Goal: Task Accomplishment & Management: Complete application form

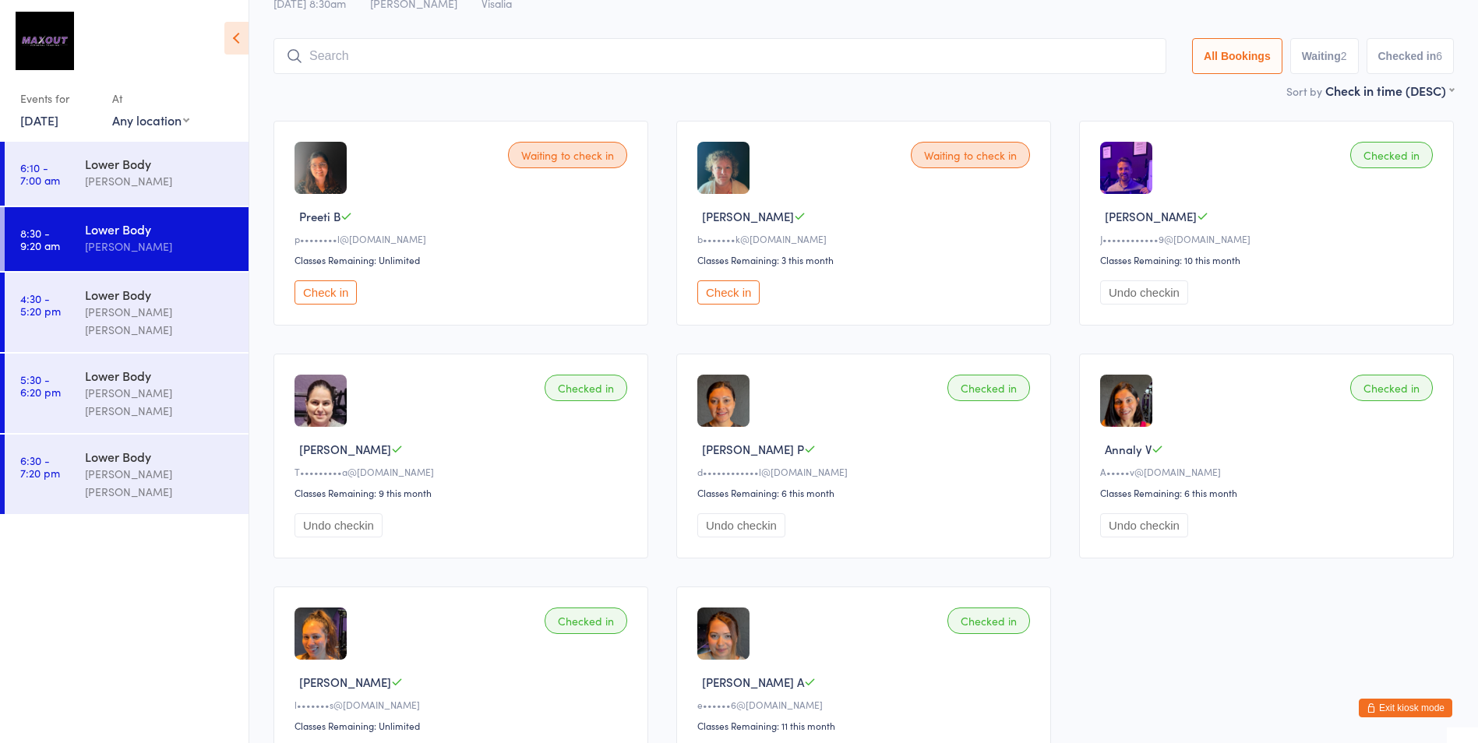
drag, startPoint x: 334, startPoint y: 292, endPoint x: 354, endPoint y: 292, distance: 19.5
click at [334, 292] on button "Check in" at bounding box center [325, 292] width 62 height 24
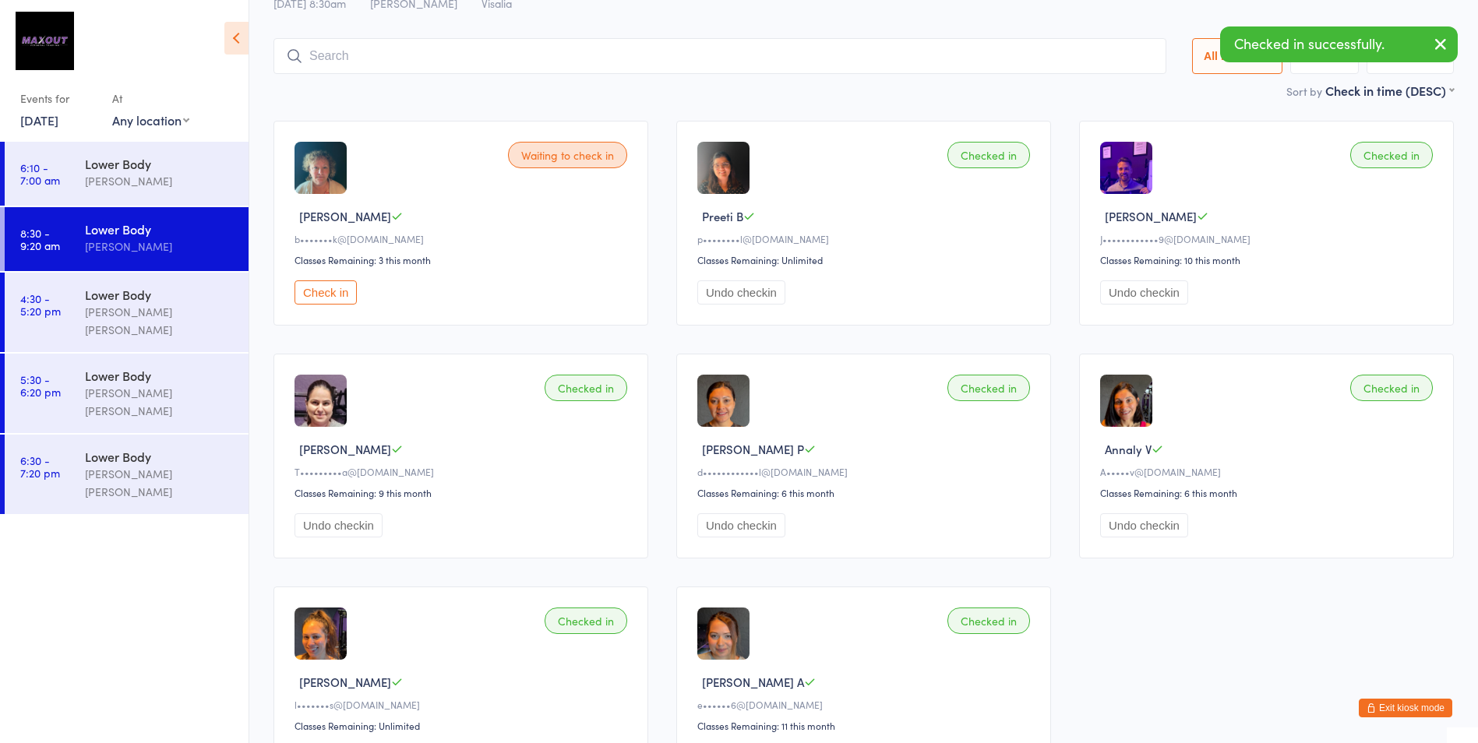
click at [326, 296] on button "Check in" at bounding box center [325, 292] width 62 height 24
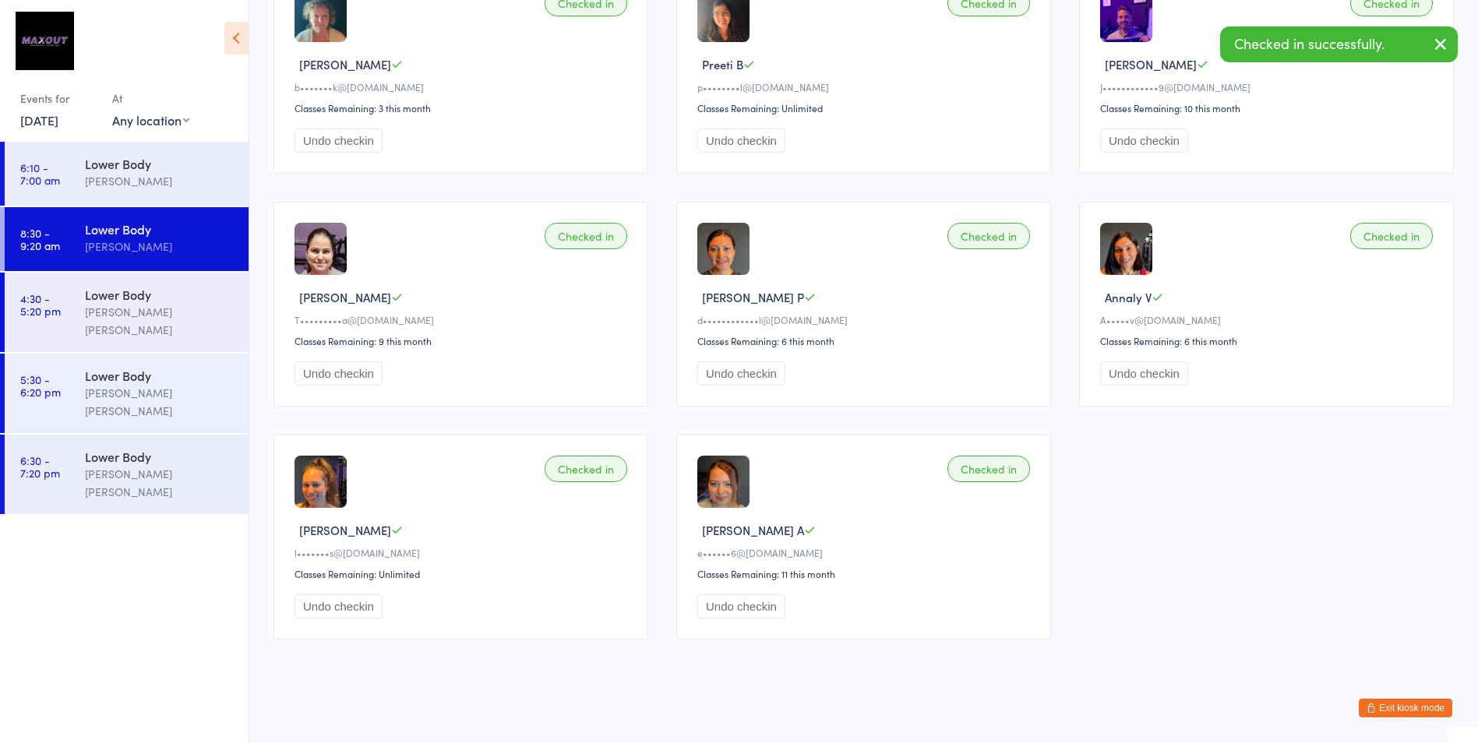
scroll to position [136, 0]
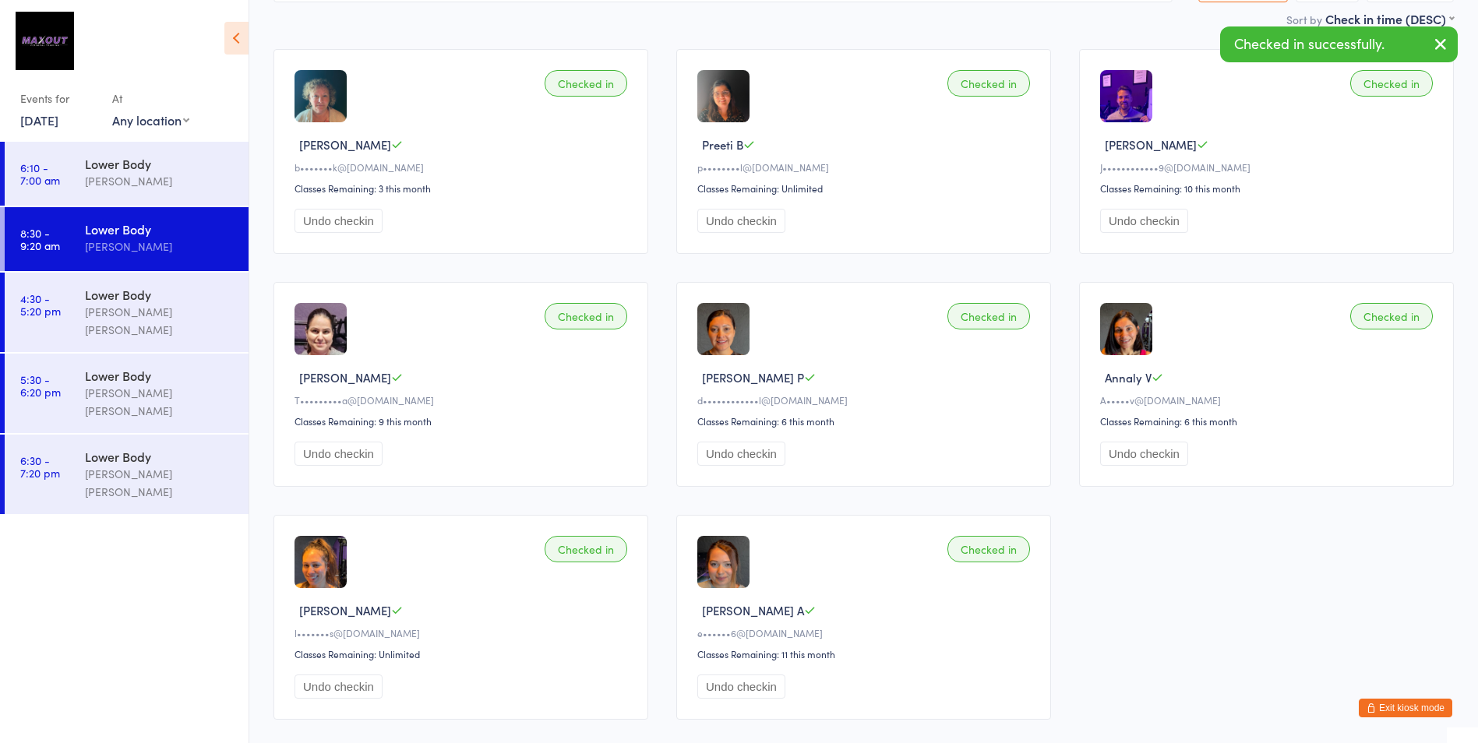
click at [1402, 705] on button "Exit kiosk mode" at bounding box center [1405, 708] width 93 height 19
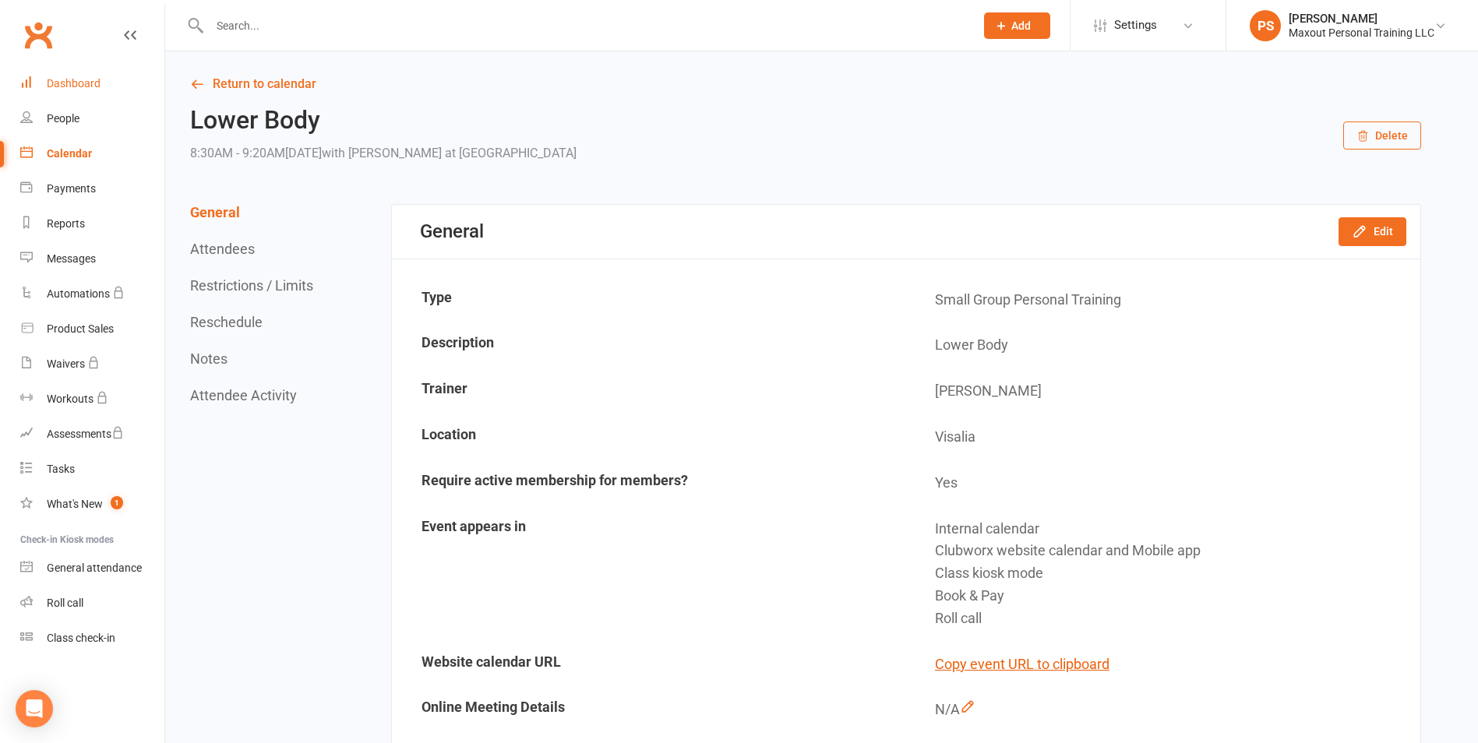
click at [86, 85] on div "Dashboard" at bounding box center [74, 83] width 54 height 12
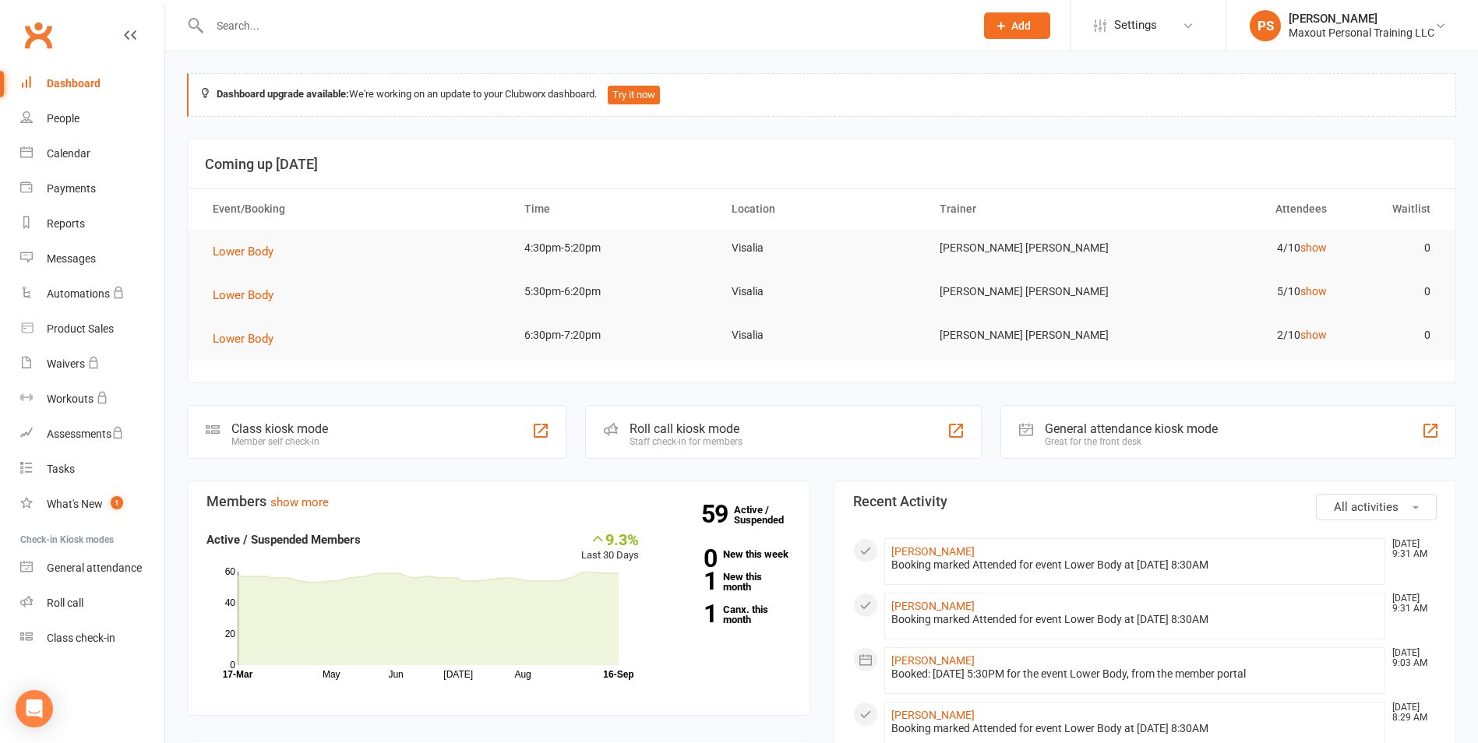
click at [305, 19] on input "text" at bounding box center [584, 26] width 759 height 22
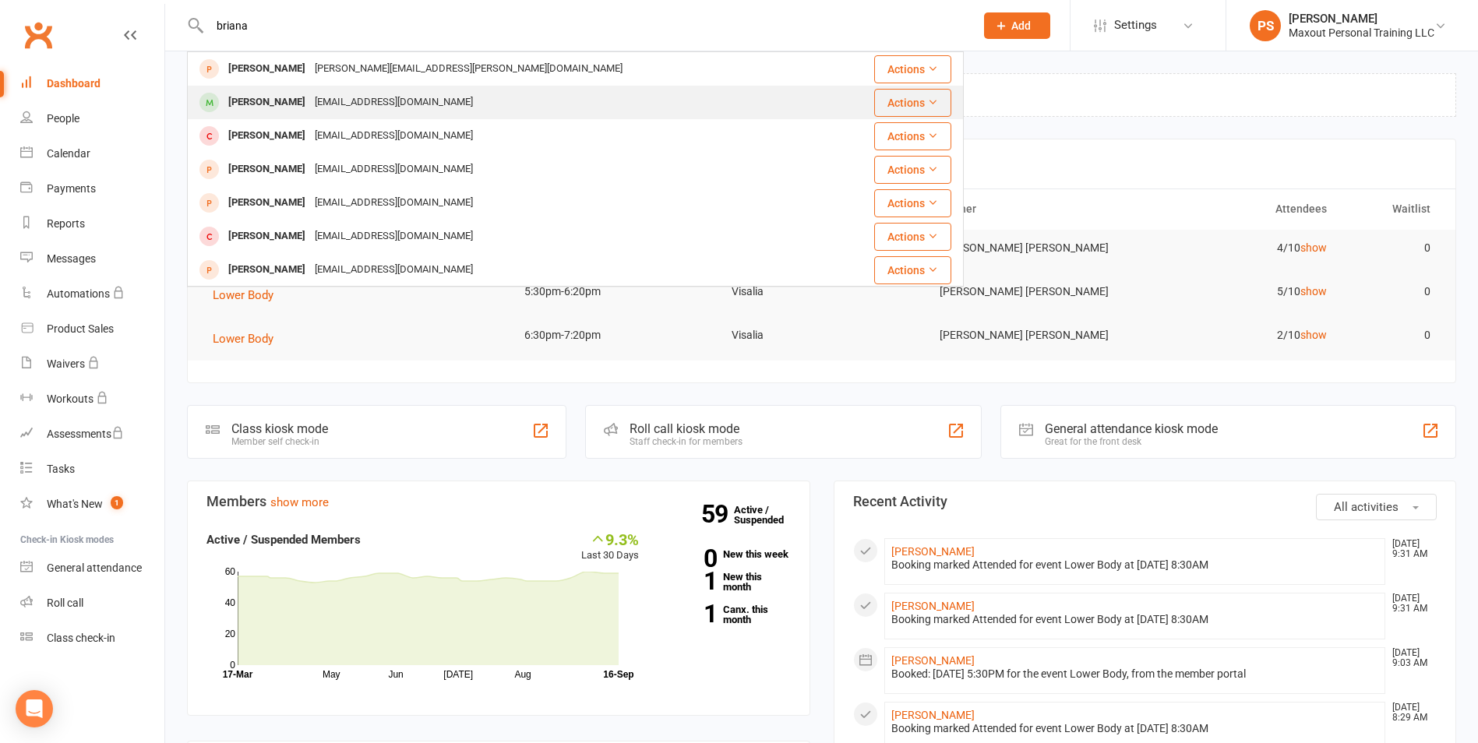
type input "briana"
click at [272, 110] on div "[PERSON_NAME]" at bounding box center [267, 102] width 86 height 23
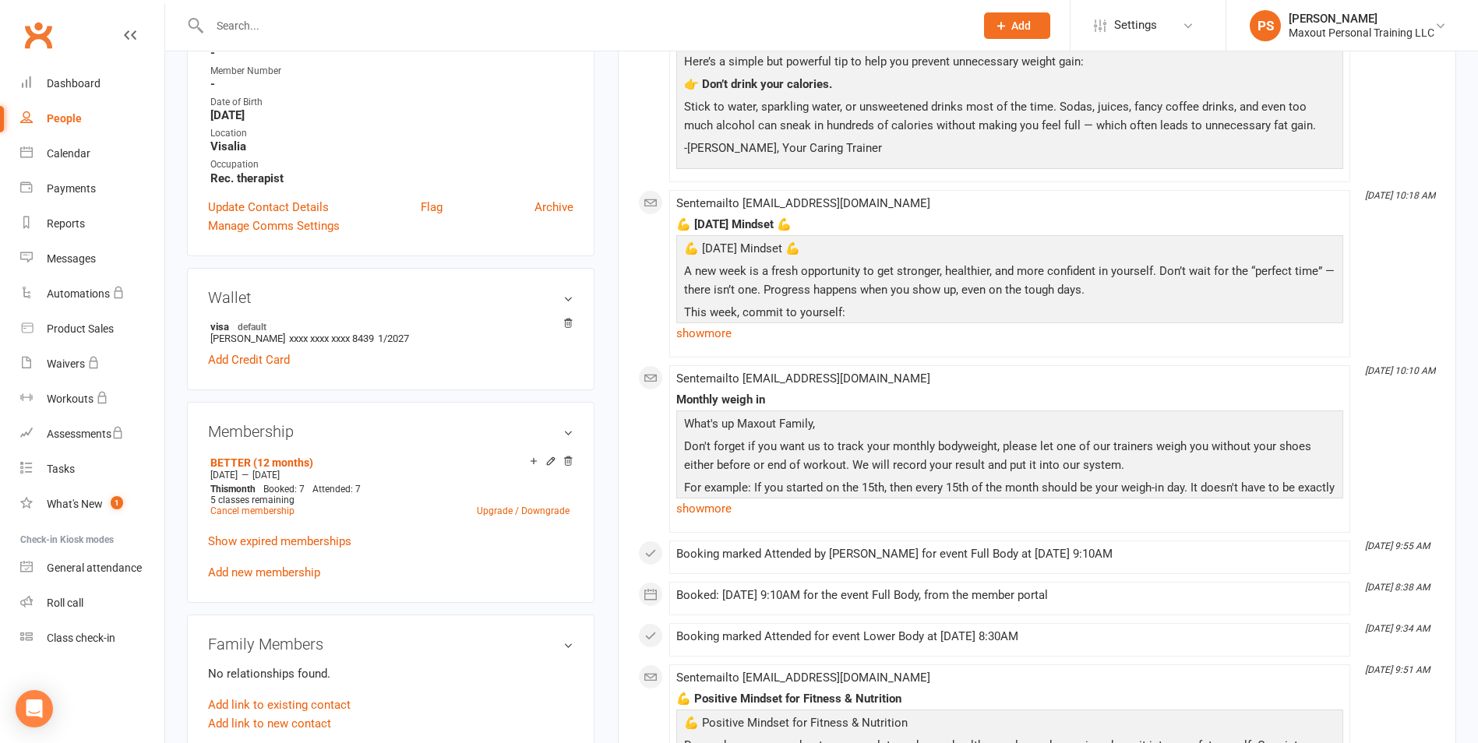
scroll to position [460, 0]
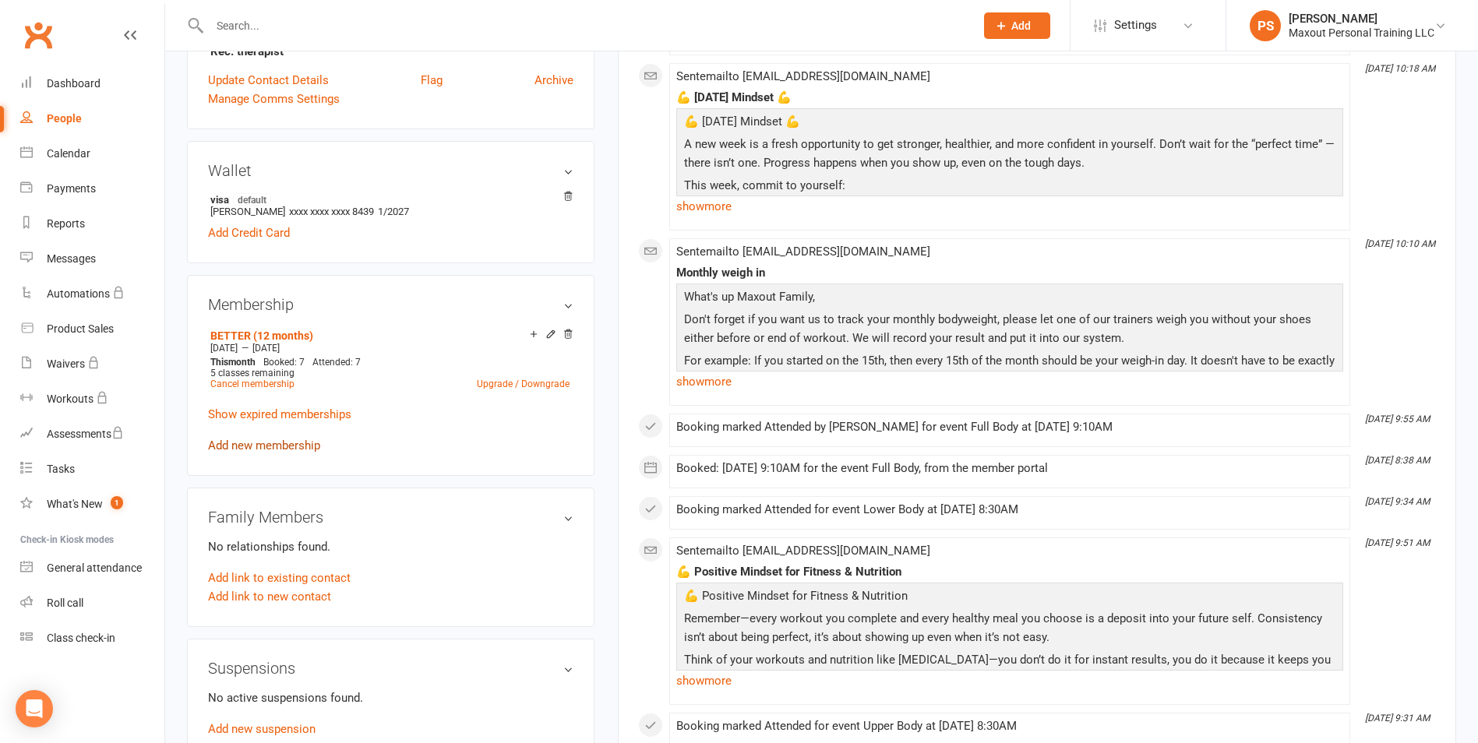
click at [285, 447] on link "Add new membership" at bounding box center [264, 446] width 112 height 14
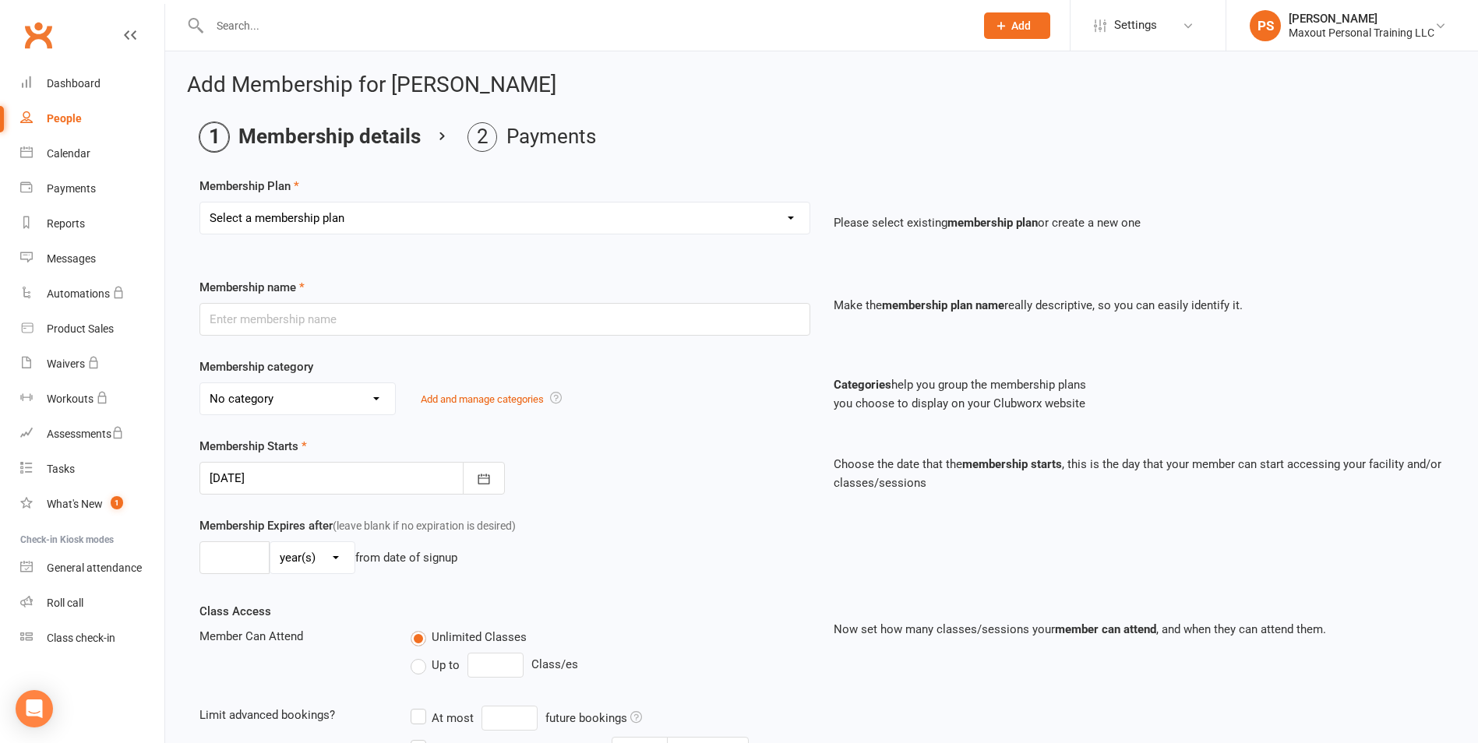
click at [330, 221] on select "Select a membership plan Create new Membership Plan GOOD (6 Months) BETTER (6 M…" at bounding box center [504, 218] width 609 height 31
select select "2"
click at [200, 203] on select "Select a membership plan Create new Membership Plan GOOD (6 Months) BETTER (6 M…" at bounding box center [504, 218] width 609 height 31
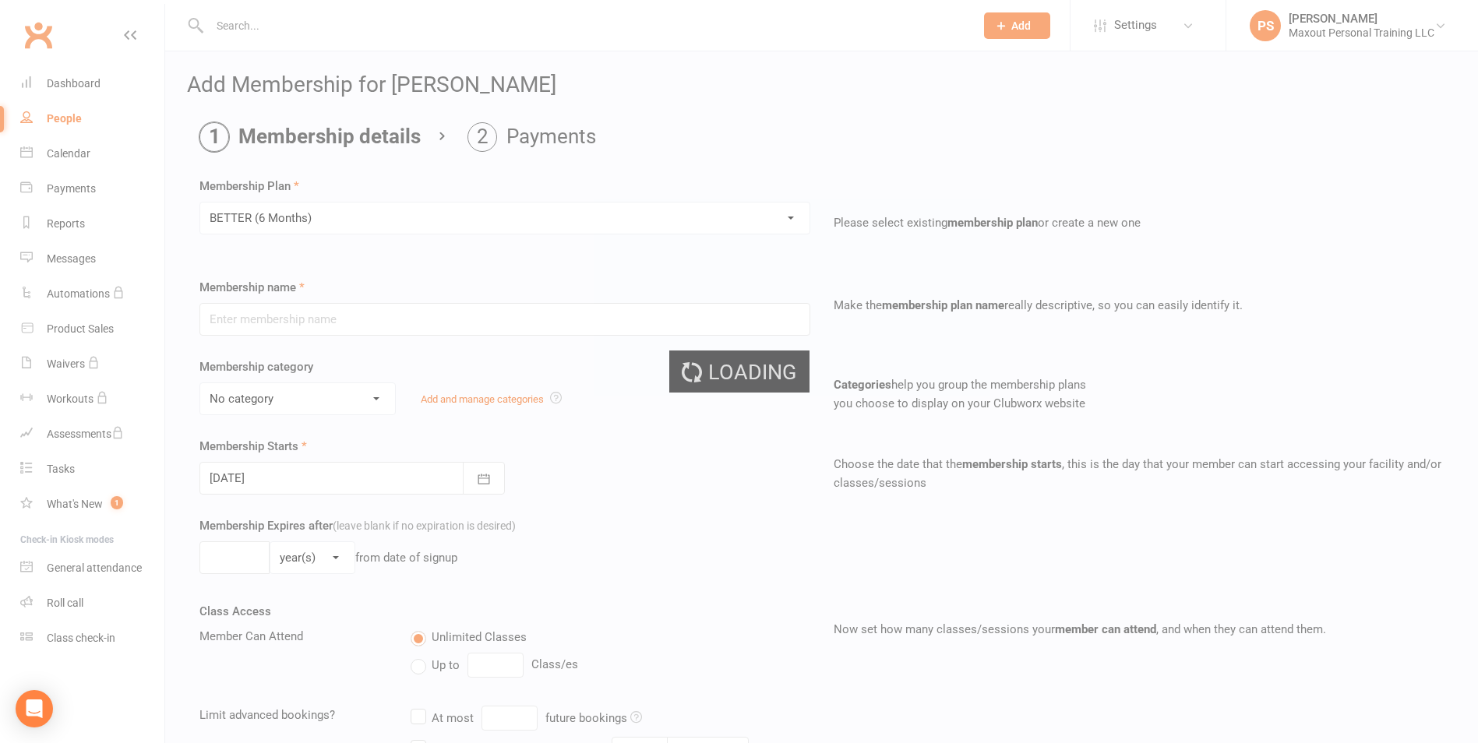
type input "BETTER (6 Months)"
select select "3"
type input "6"
select select "2"
type input "12"
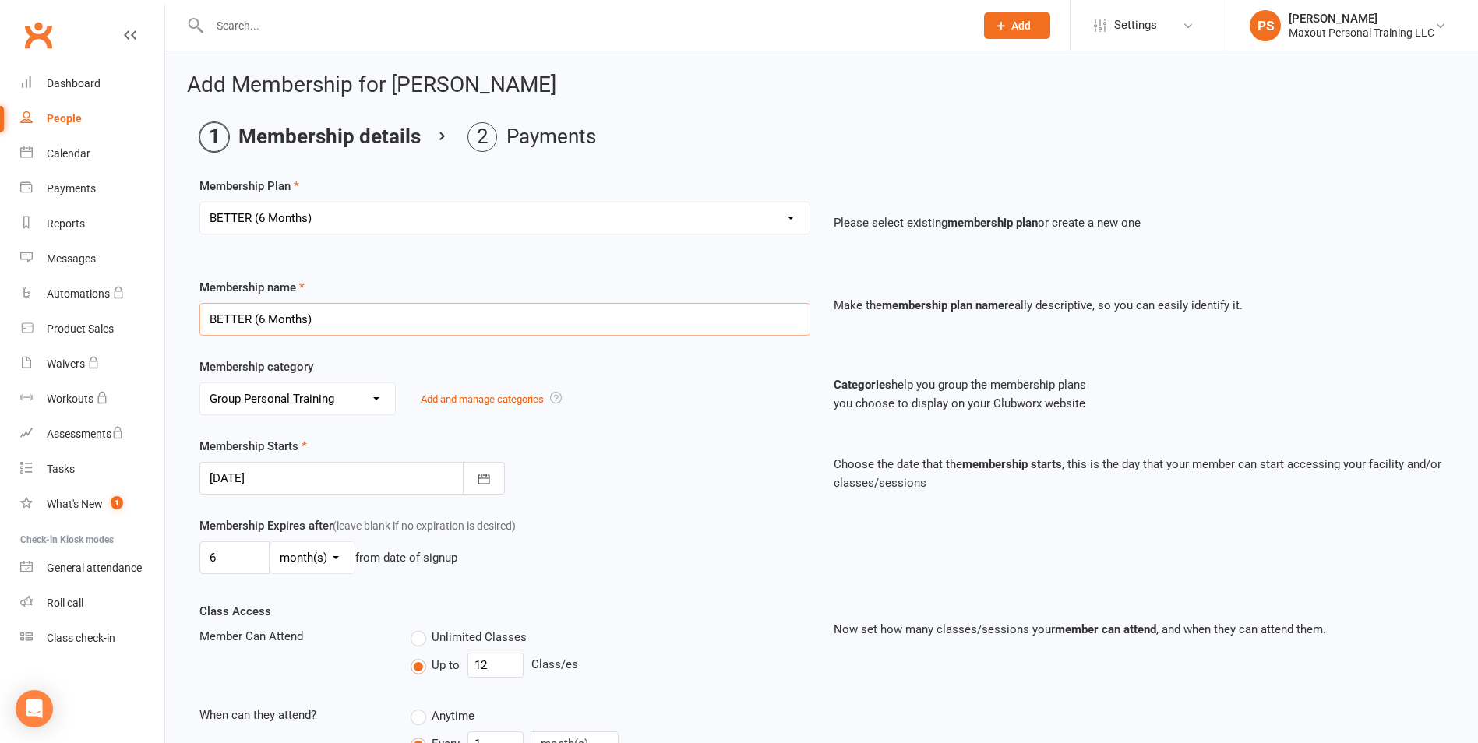
click at [348, 316] on input "BETTER (6 Months)" at bounding box center [504, 319] width 611 height 33
type input "BETTER M2M"
click at [249, 554] on input "6" at bounding box center [234, 557] width 70 height 33
click at [486, 478] on icon "button" at bounding box center [484, 479] width 16 height 16
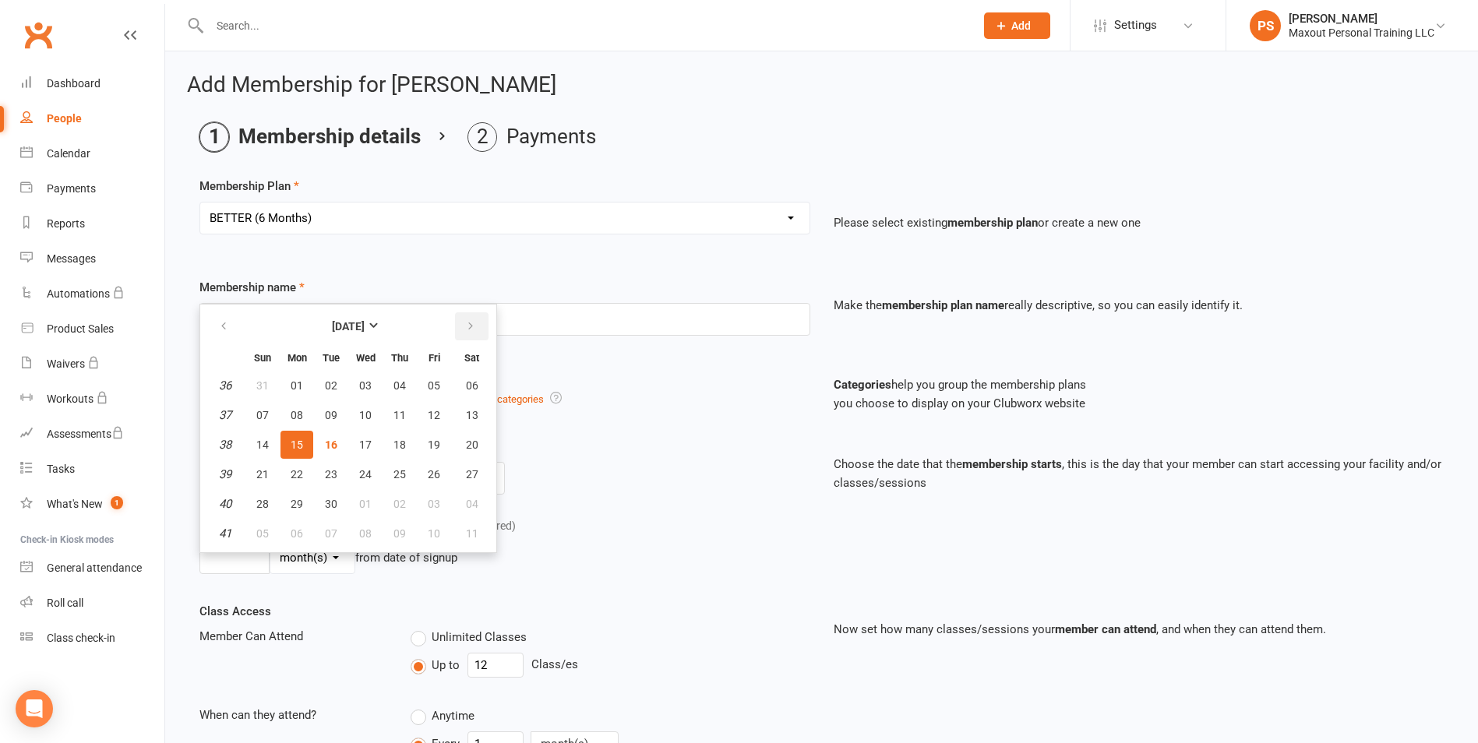
click at [474, 332] on icon "button" at bounding box center [470, 326] width 11 height 12
click at [429, 446] on span "17" at bounding box center [434, 445] width 12 height 12
type input "[DATE]"
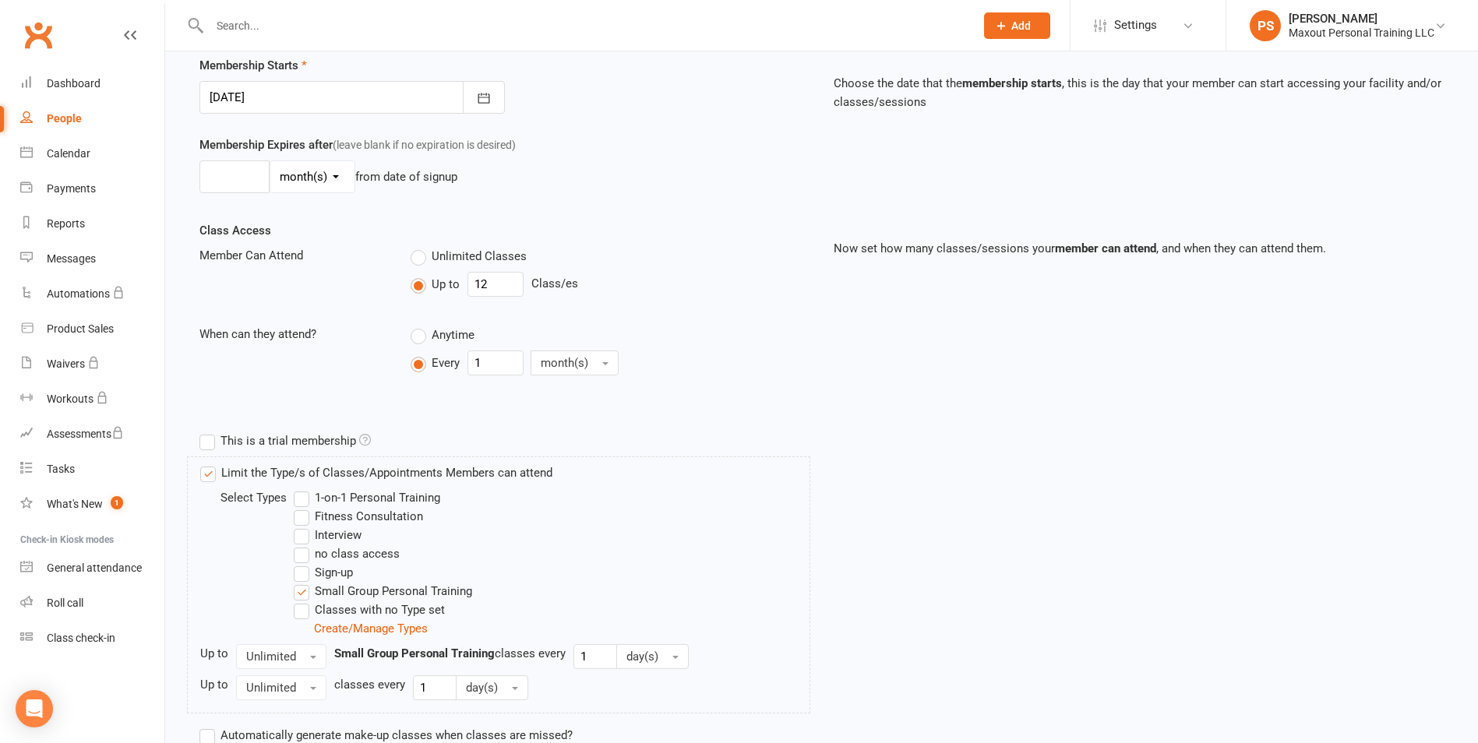
scroll to position [506, 0]
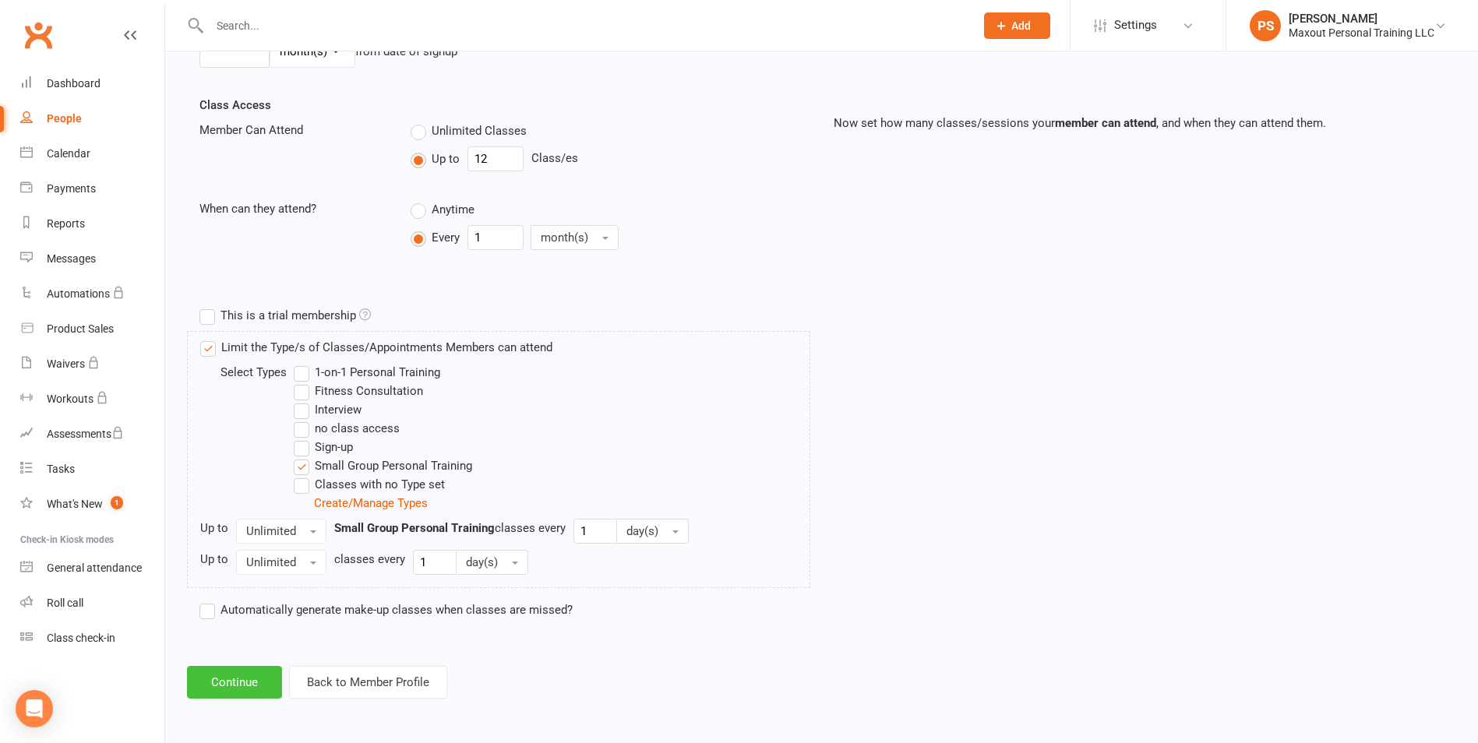
click at [255, 686] on button "Continue" at bounding box center [234, 682] width 95 height 33
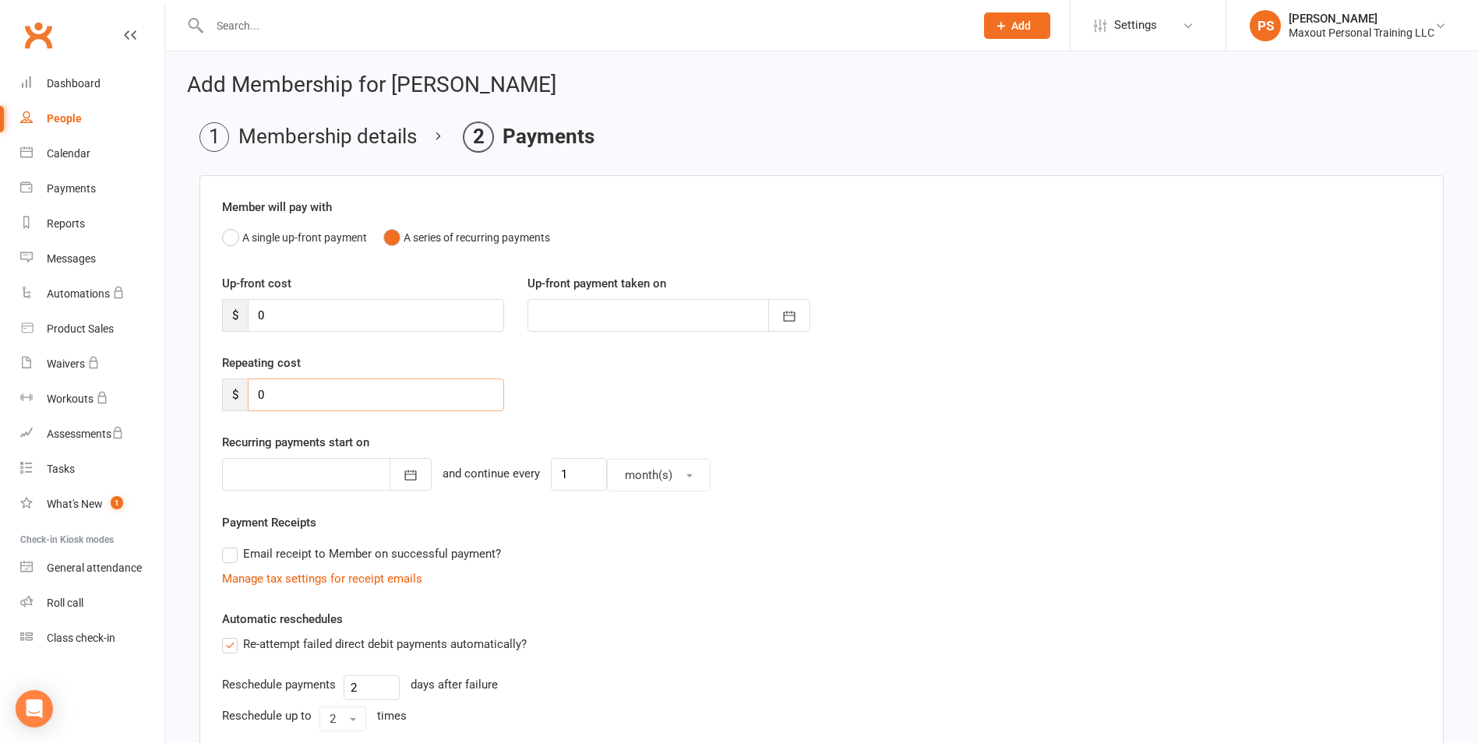
click at [269, 391] on input "0" at bounding box center [376, 395] width 256 height 33
type input "300"
click at [403, 475] on icon "button" at bounding box center [411, 475] width 16 height 16
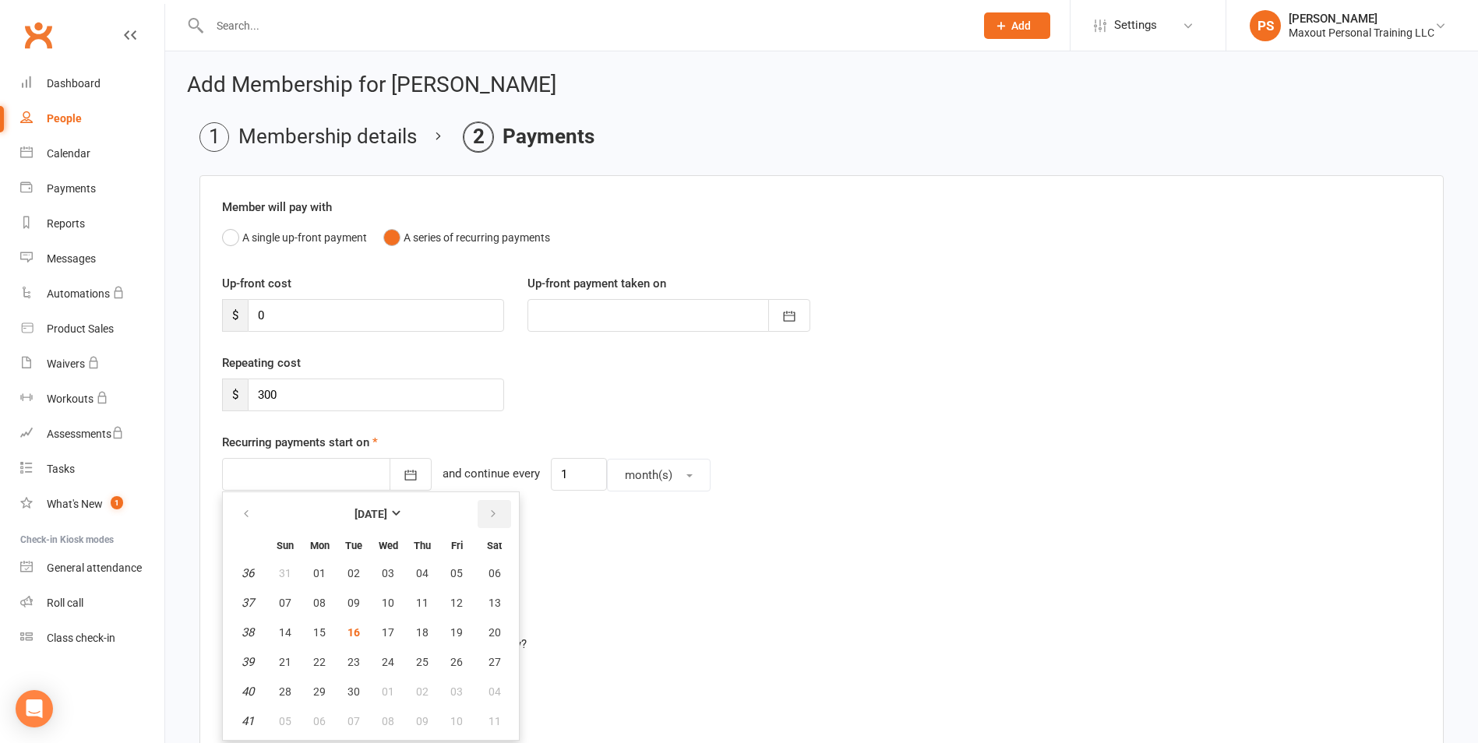
click at [488, 516] on icon "button" at bounding box center [493, 514] width 11 height 12
click at [474, 634] on button "18" at bounding box center [494, 633] width 40 height 28
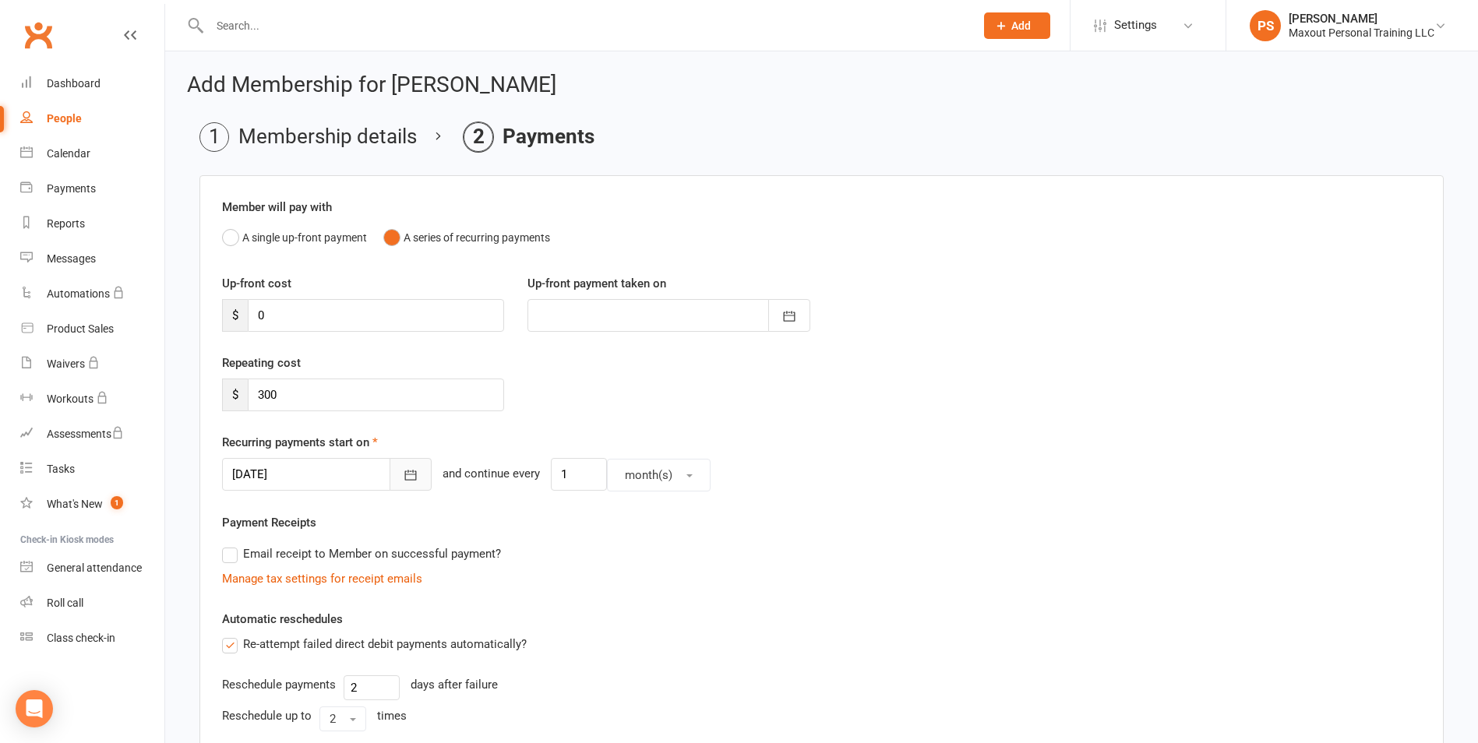
click at [403, 481] on icon "button" at bounding box center [411, 475] width 16 height 16
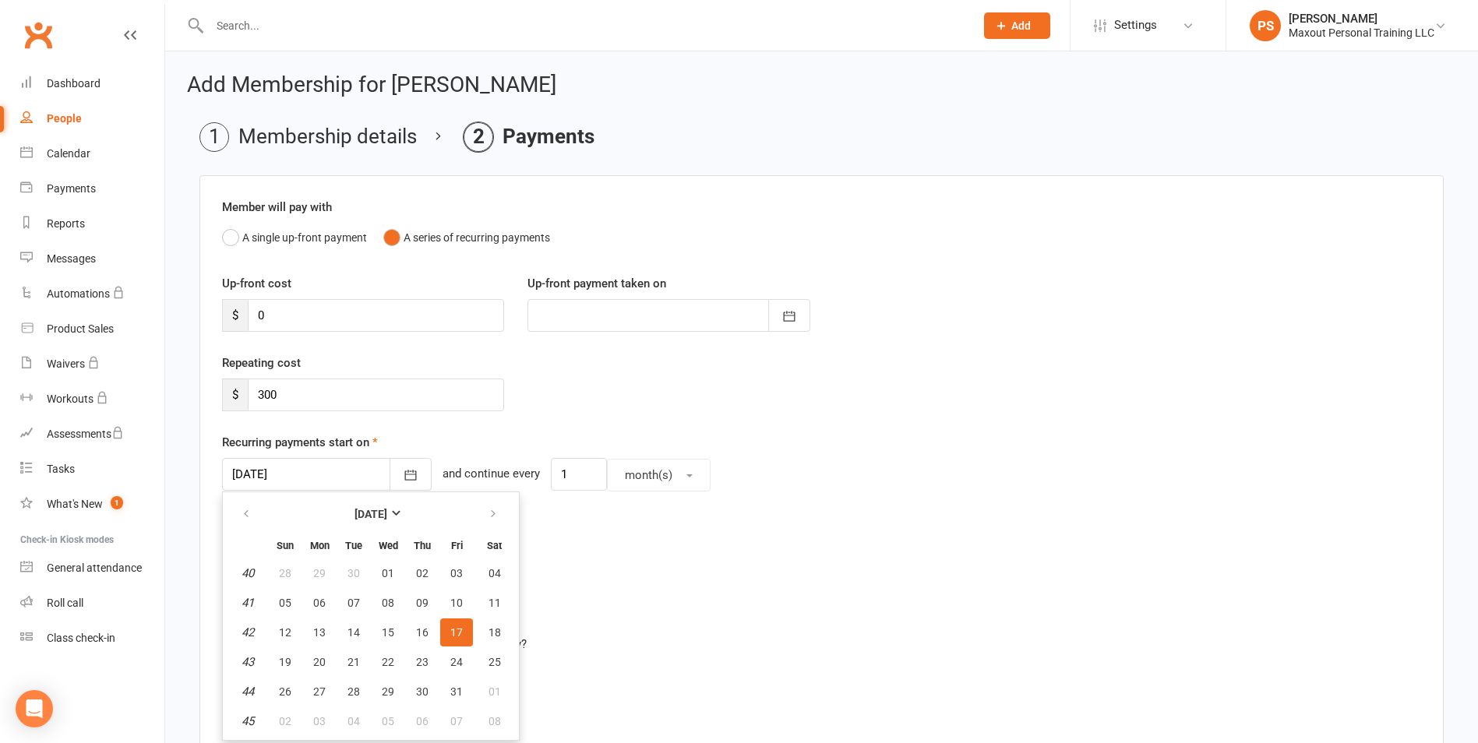
click at [453, 641] on button "17" at bounding box center [456, 633] width 33 height 28
type input "[DATE]"
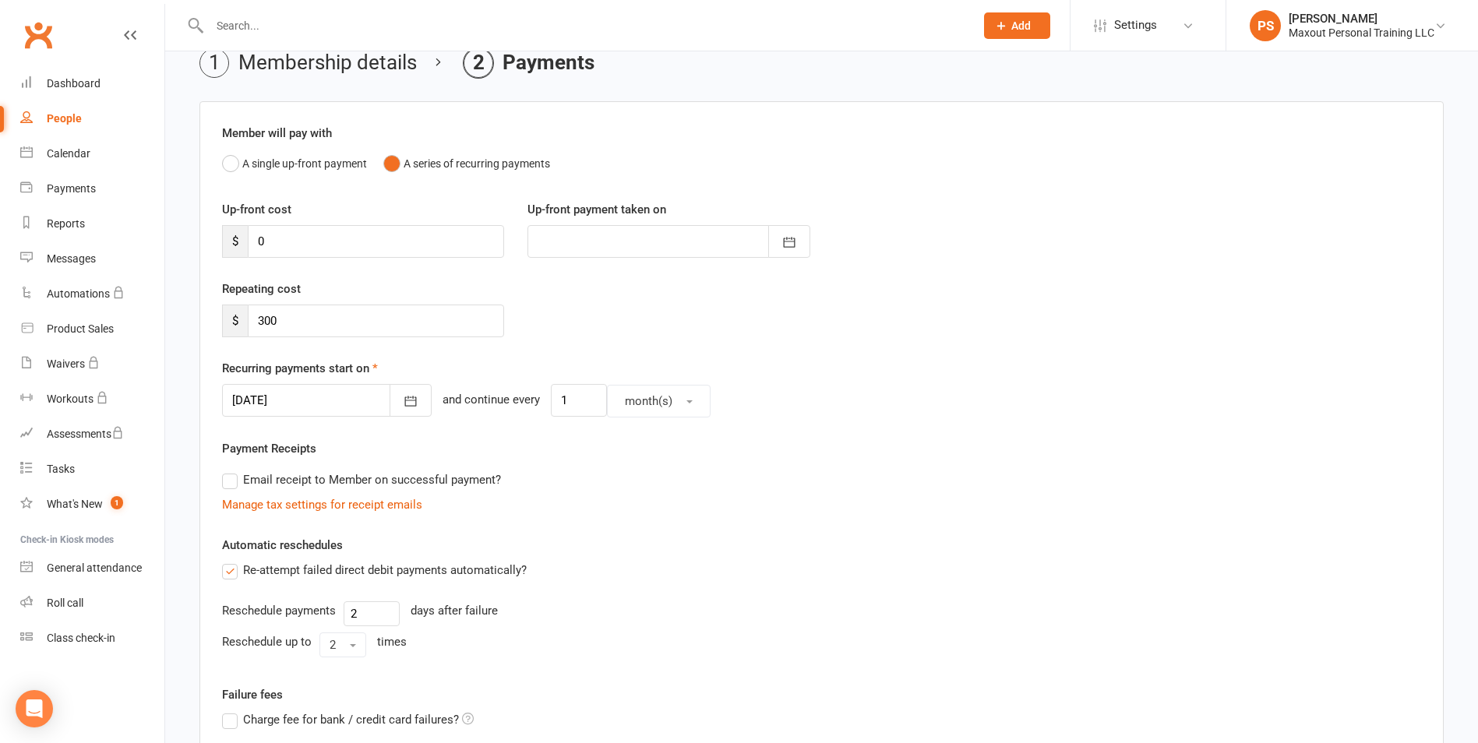
scroll to position [327, 0]
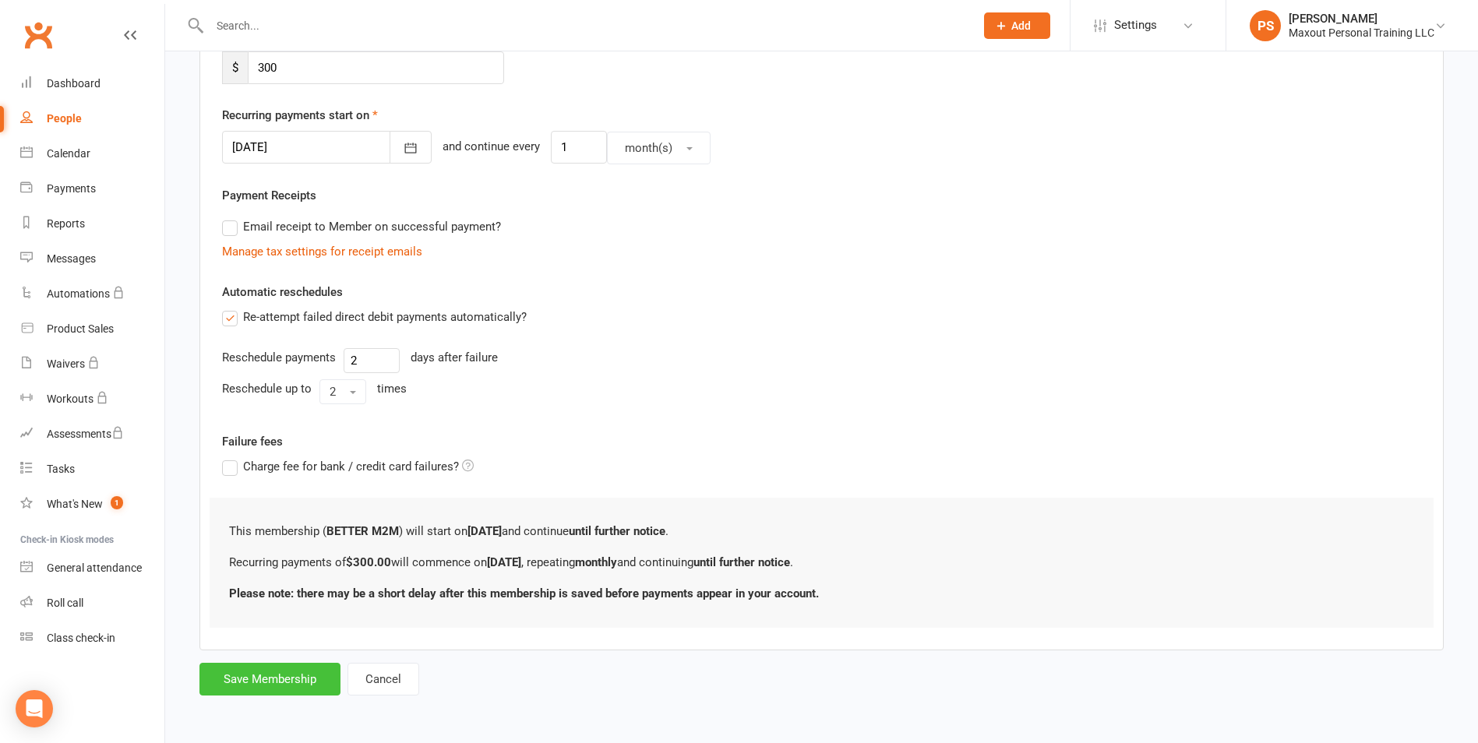
click at [284, 677] on button "Save Membership" at bounding box center [269, 679] width 141 height 33
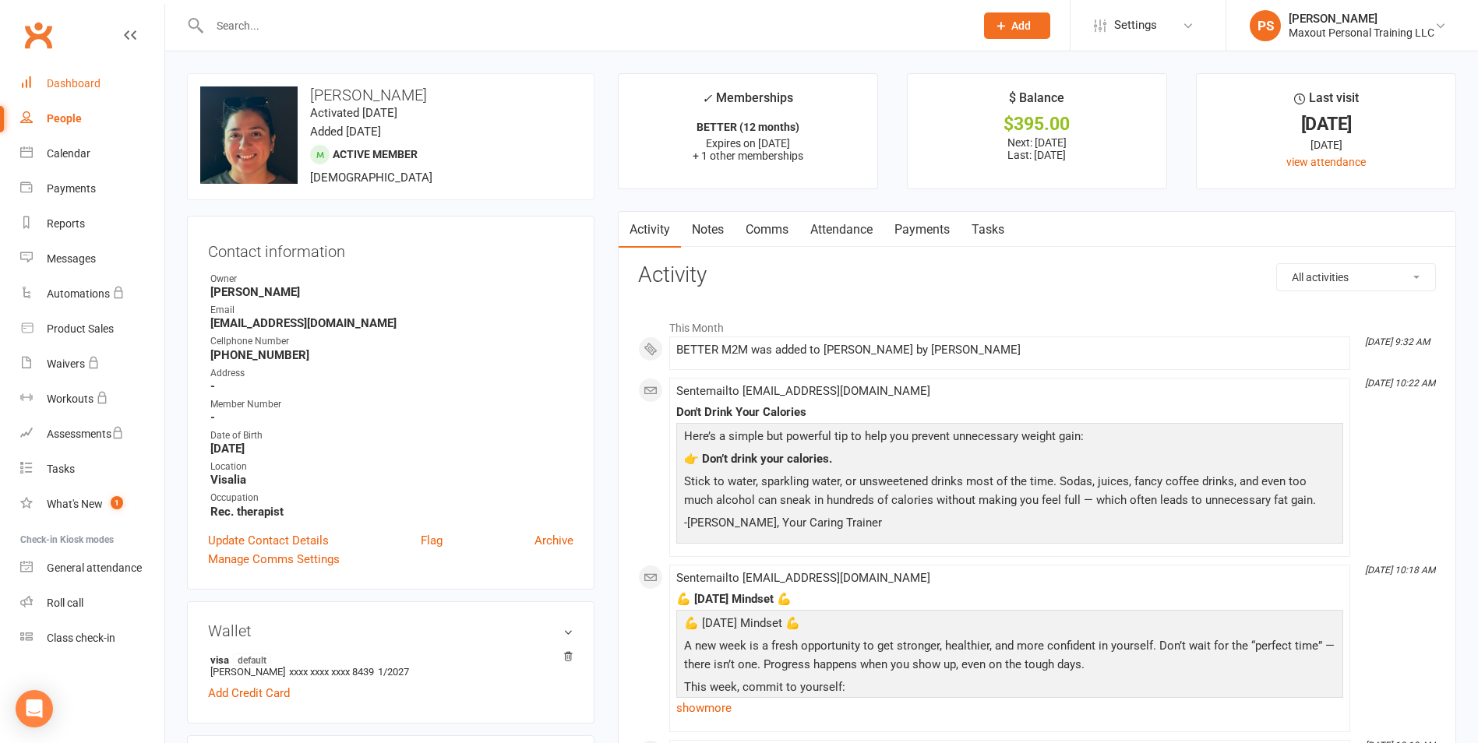
click at [81, 84] on div "Dashboard" at bounding box center [74, 83] width 54 height 12
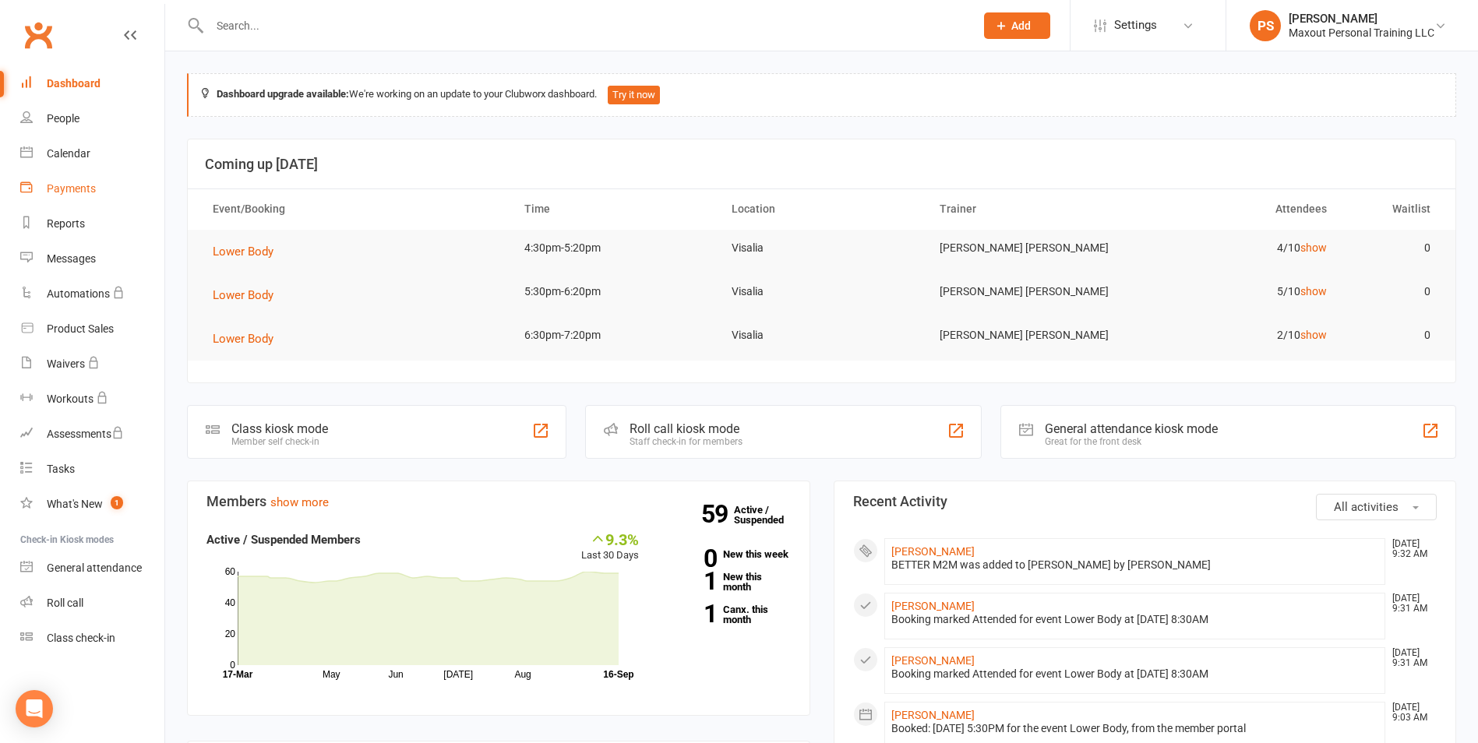
click at [70, 185] on div "Payments" at bounding box center [71, 188] width 49 height 12
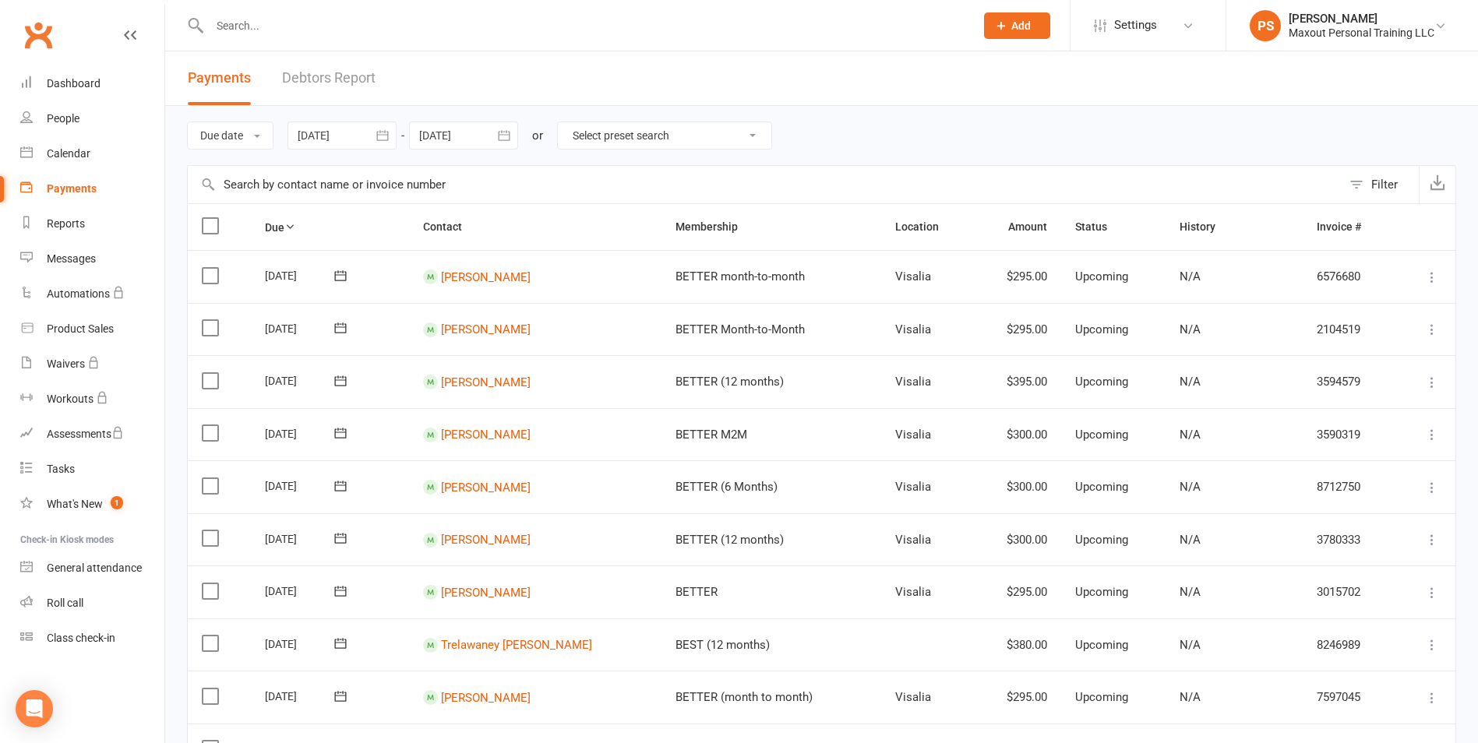
click at [266, 23] on input "text" at bounding box center [584, 26] width 759 height 22
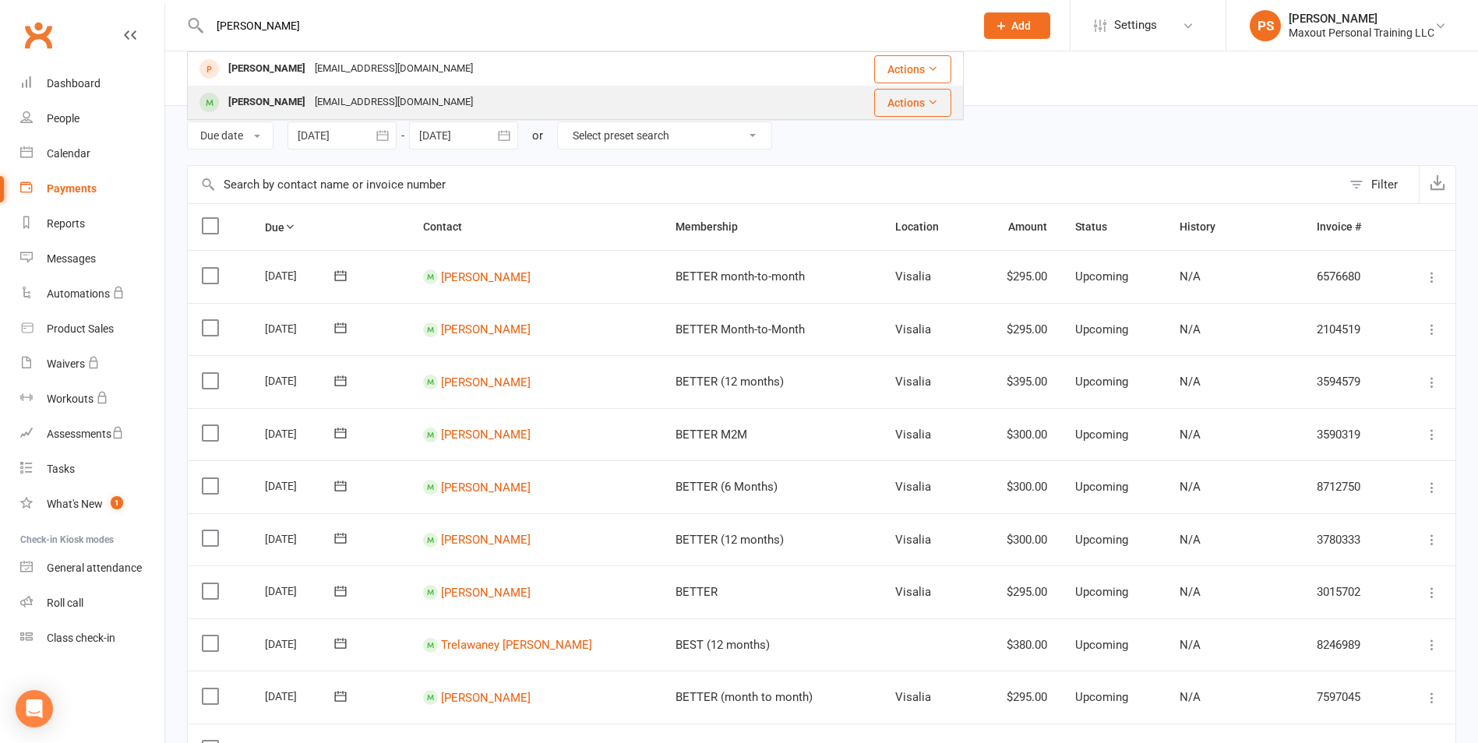
type input "[PERSON_NAME]"
click at [266, 100] on div "[PERSON_NAME]" at bounding box center [267, 102] width 86 height 23
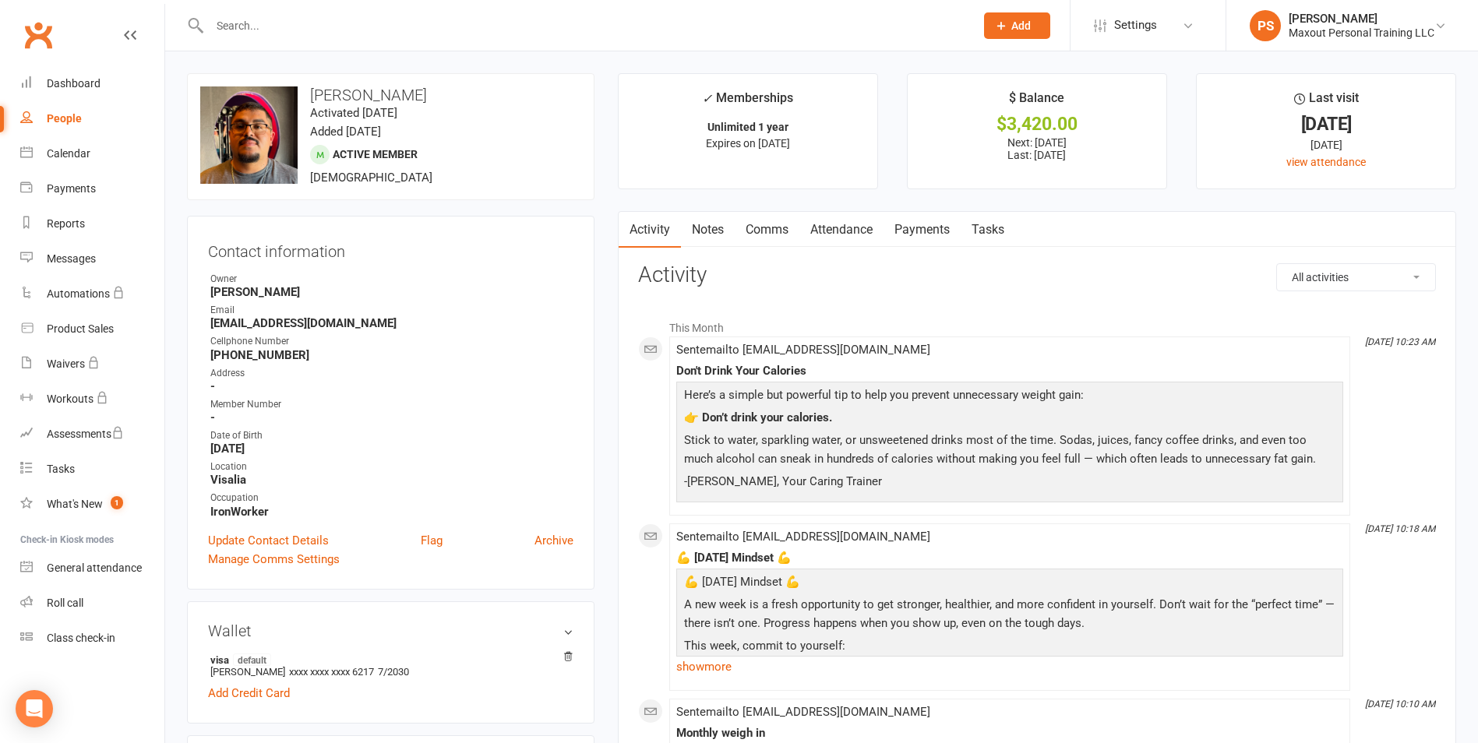
click at [911, 234] on link "Payments" at bounding box center [921, 230] width 77 height 36
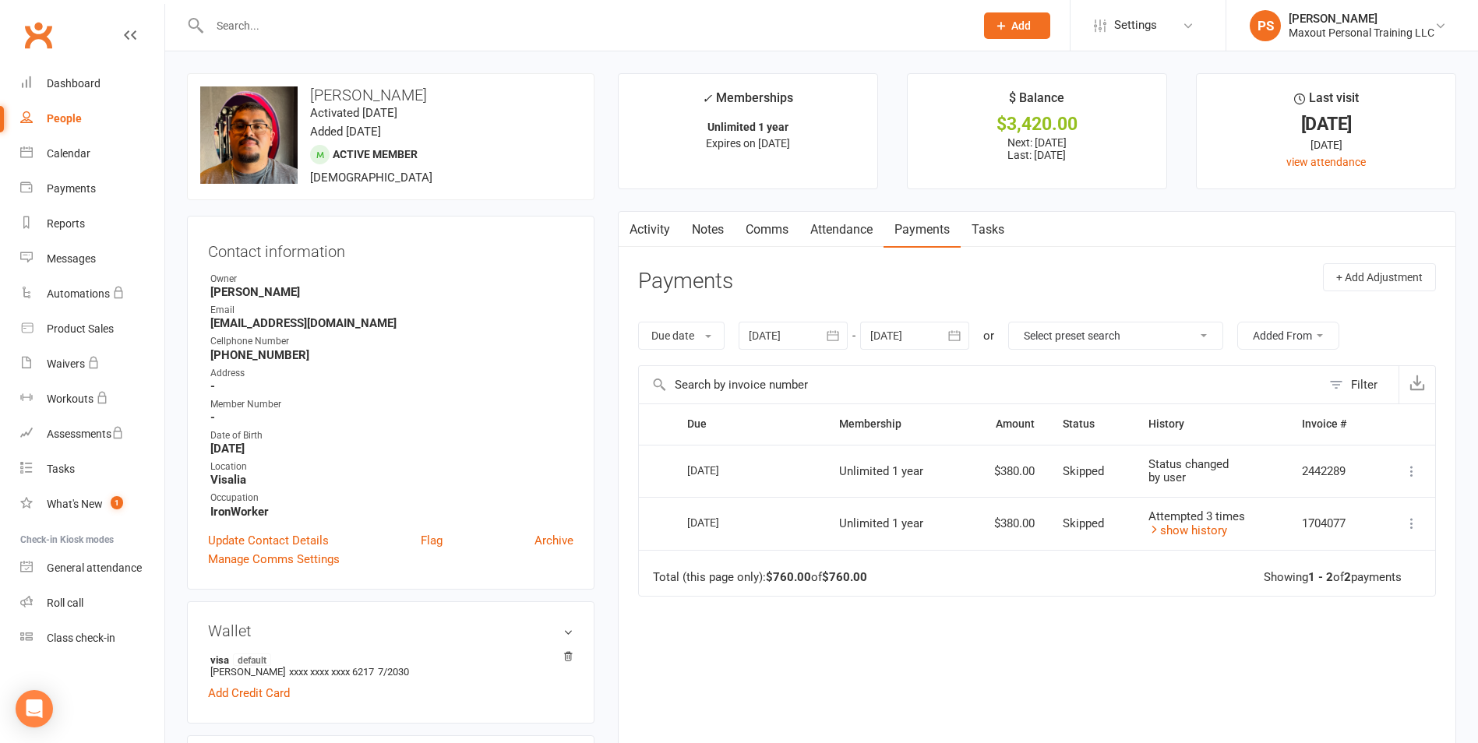
click at [962, 343] on icon "button" at bounding box center [954, 336] width 16 height 16
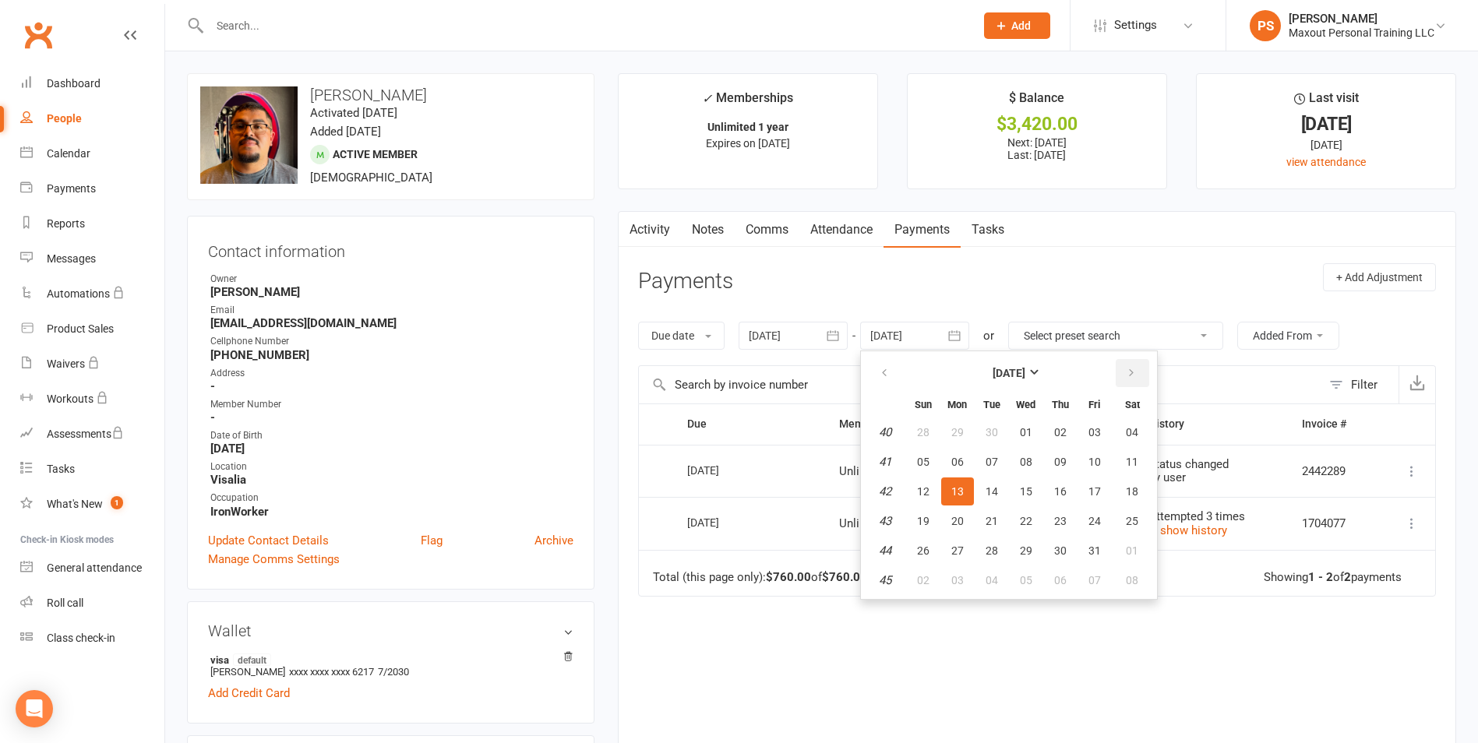
click at [1130, 370] on icon "button" at bounding box center [1131, 373] width 11 height 12
click at [1062, 553] on span "27" at bounding box center [1060, 551] width 12 height 12
type input "[DATE]"
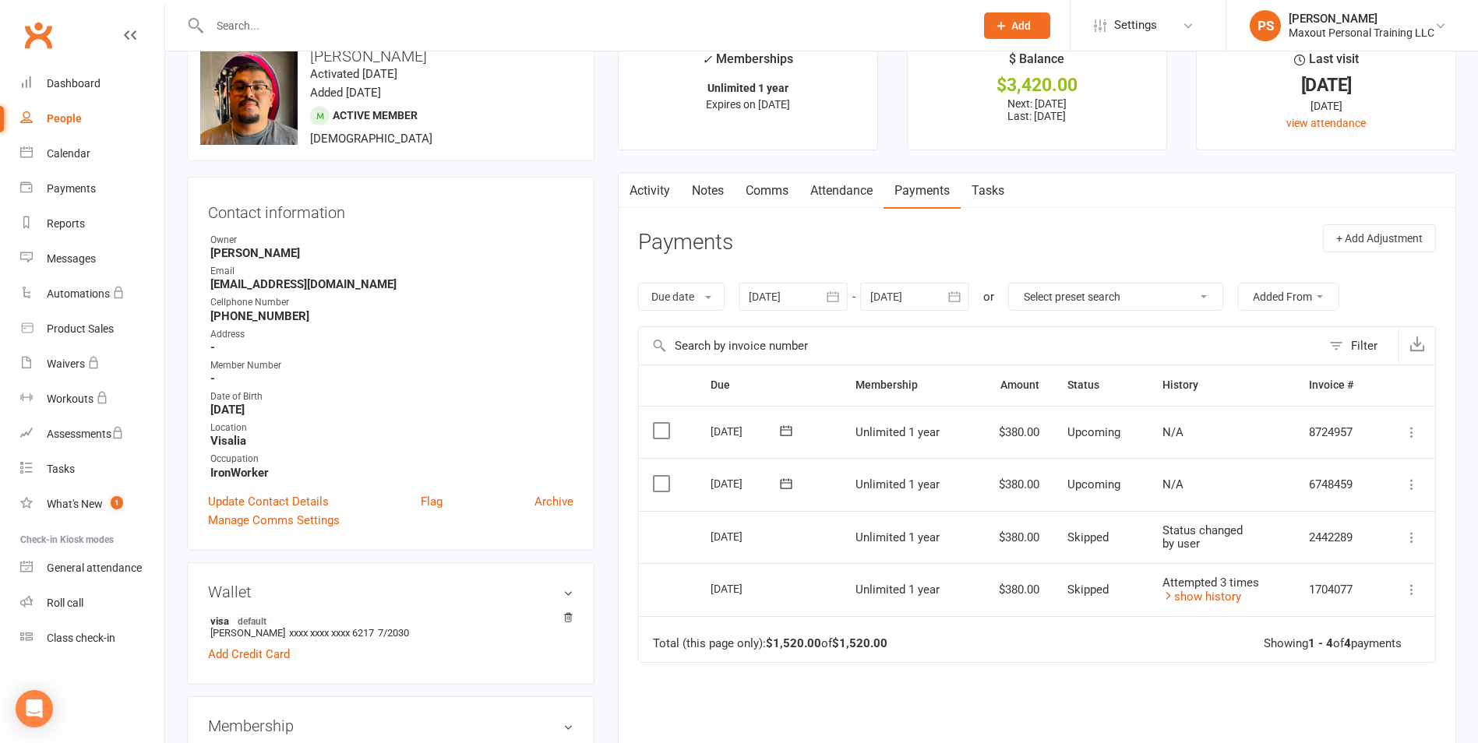
scroll to position [69, 0]
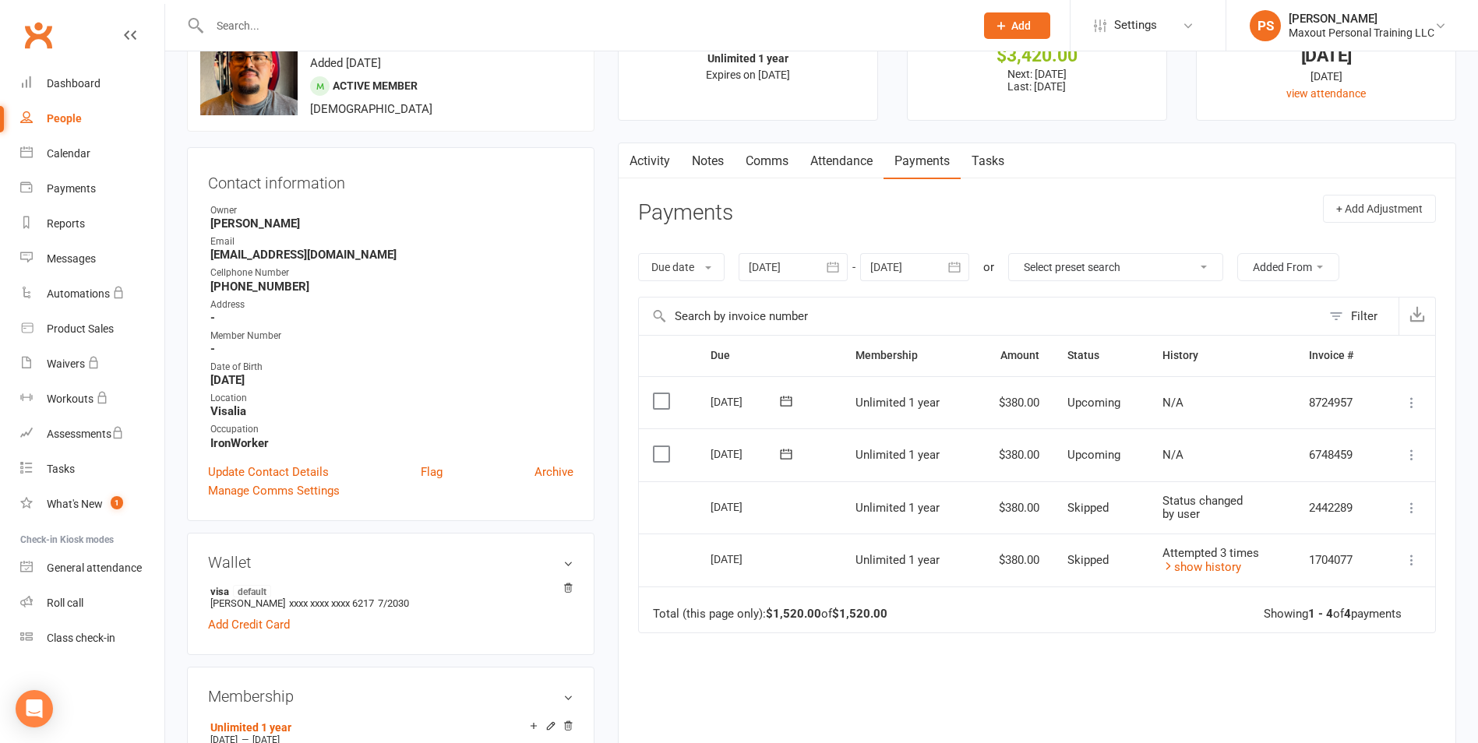
click at [637, 167] on button "button" at bounding box center [628, 160] width 19 height 35
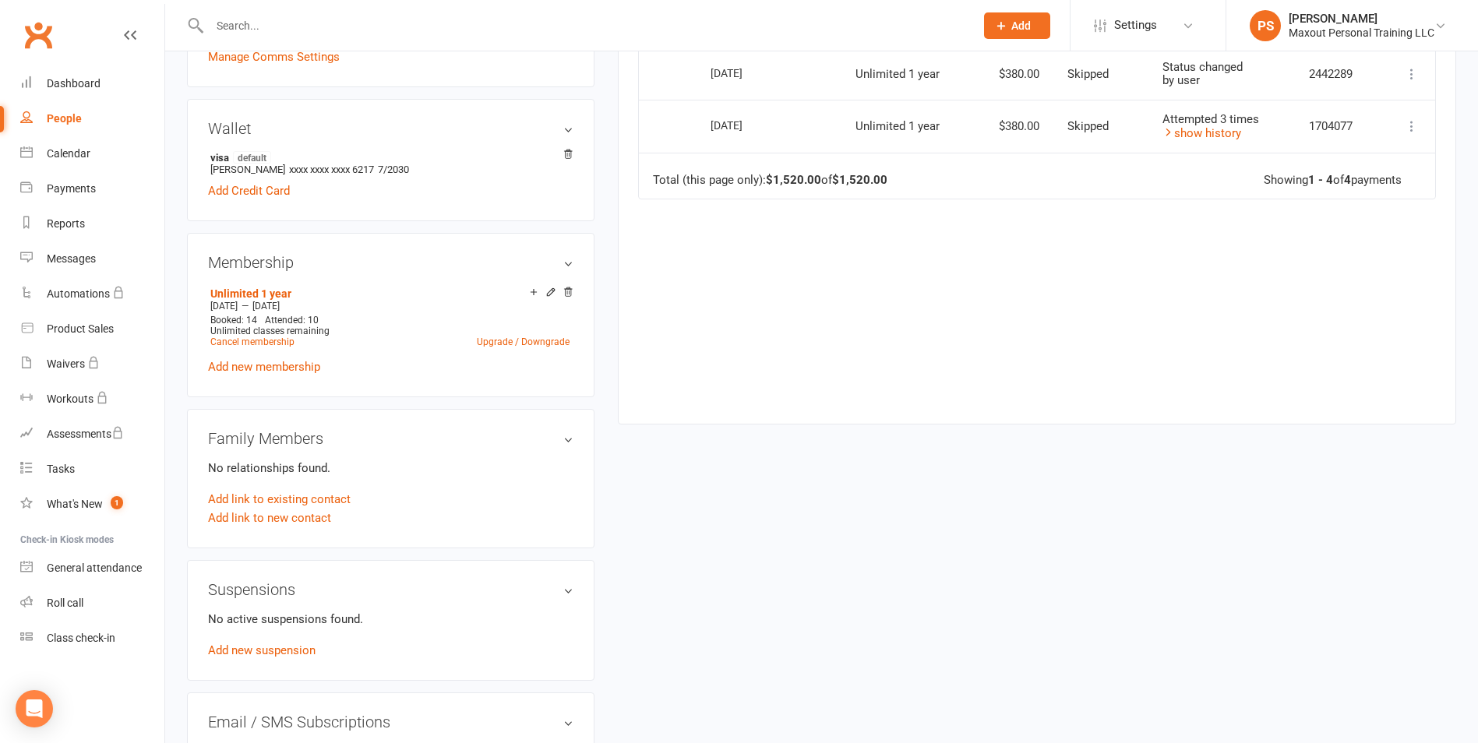
scroll to position [160, 0]
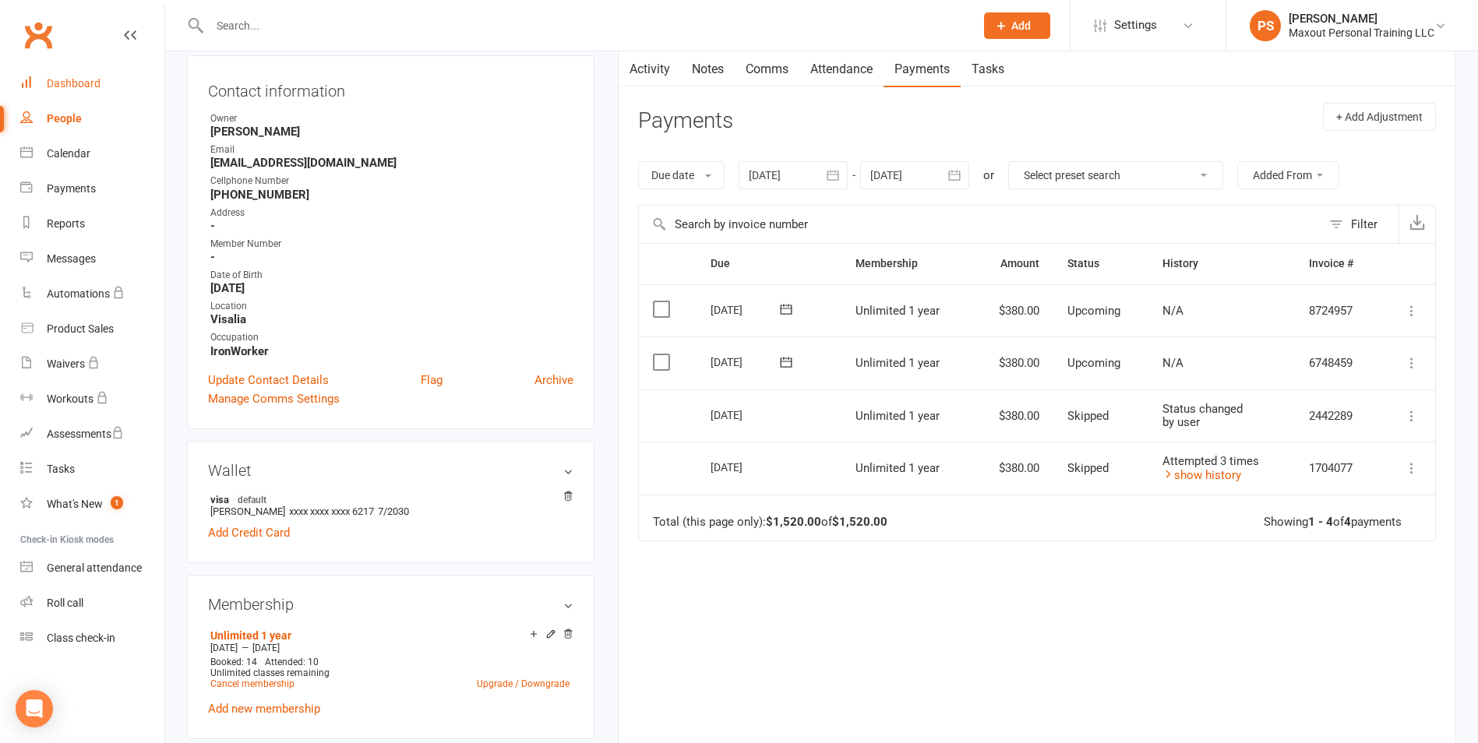
click at [82, 83] on div "Dashboard" at bounding box center [74, 83] width 54 height 12
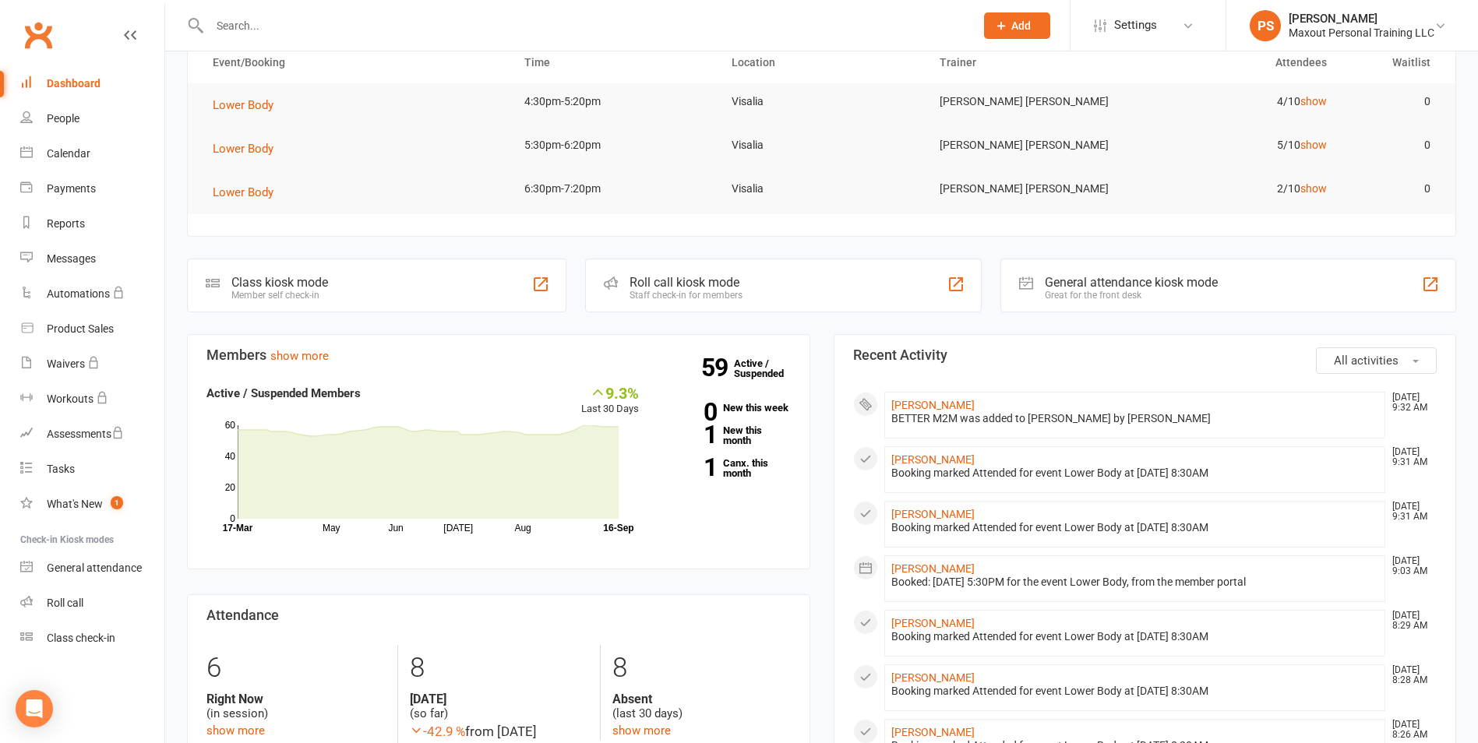
scroll to position [196, 0]
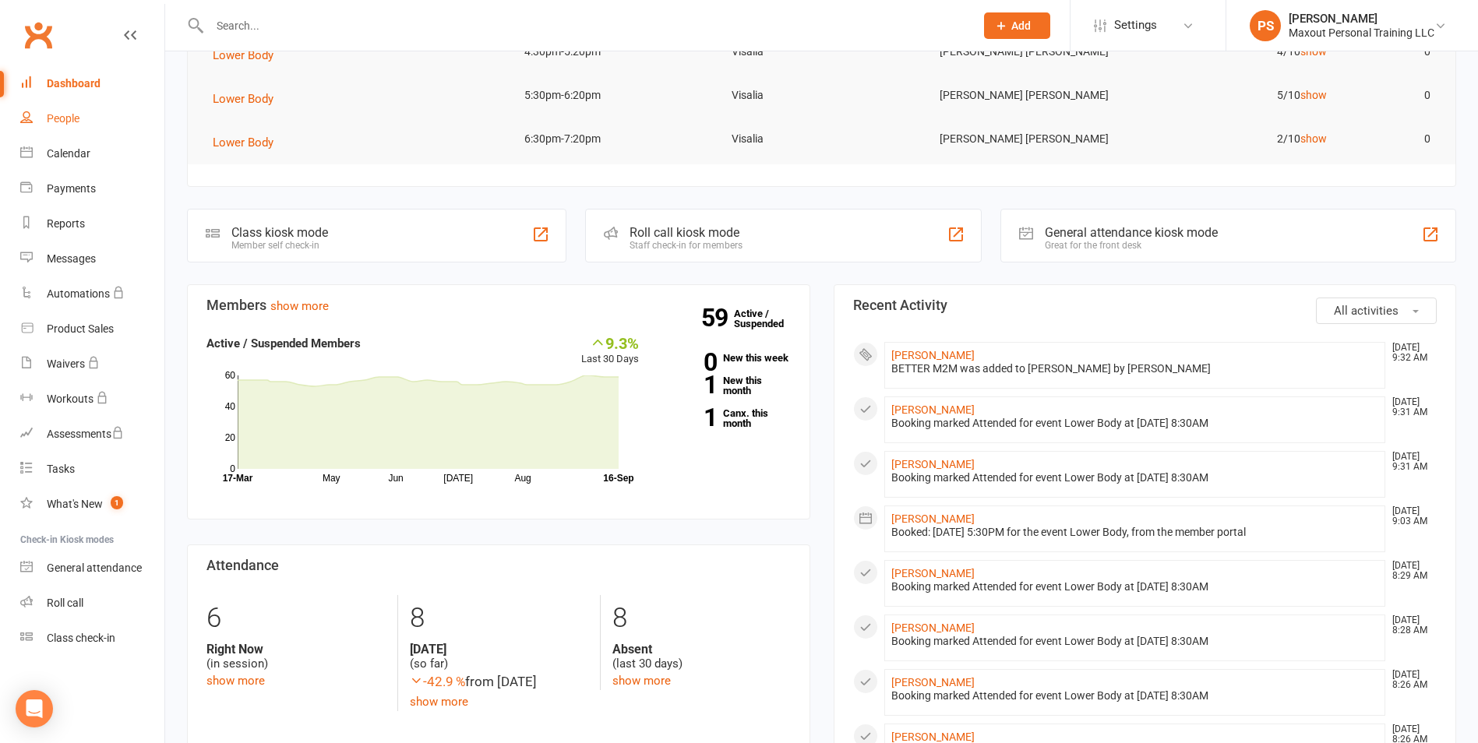
click at [50, 126] on link "People" at bounding box center [92, 118] width 144 height 35
select select "100"
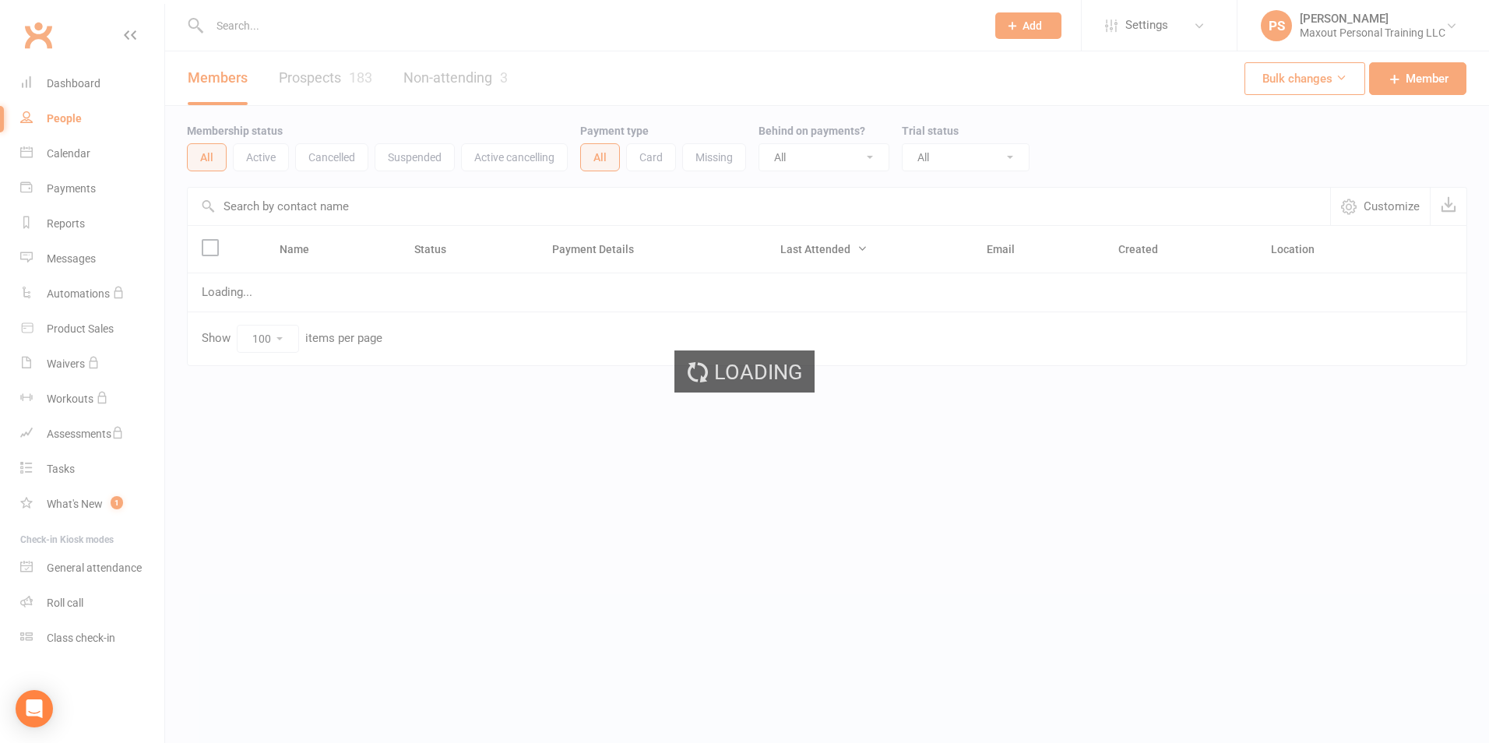
click at [72, 83] on div "Dashboard" at bounding box center [74, 83] width 54 height 12
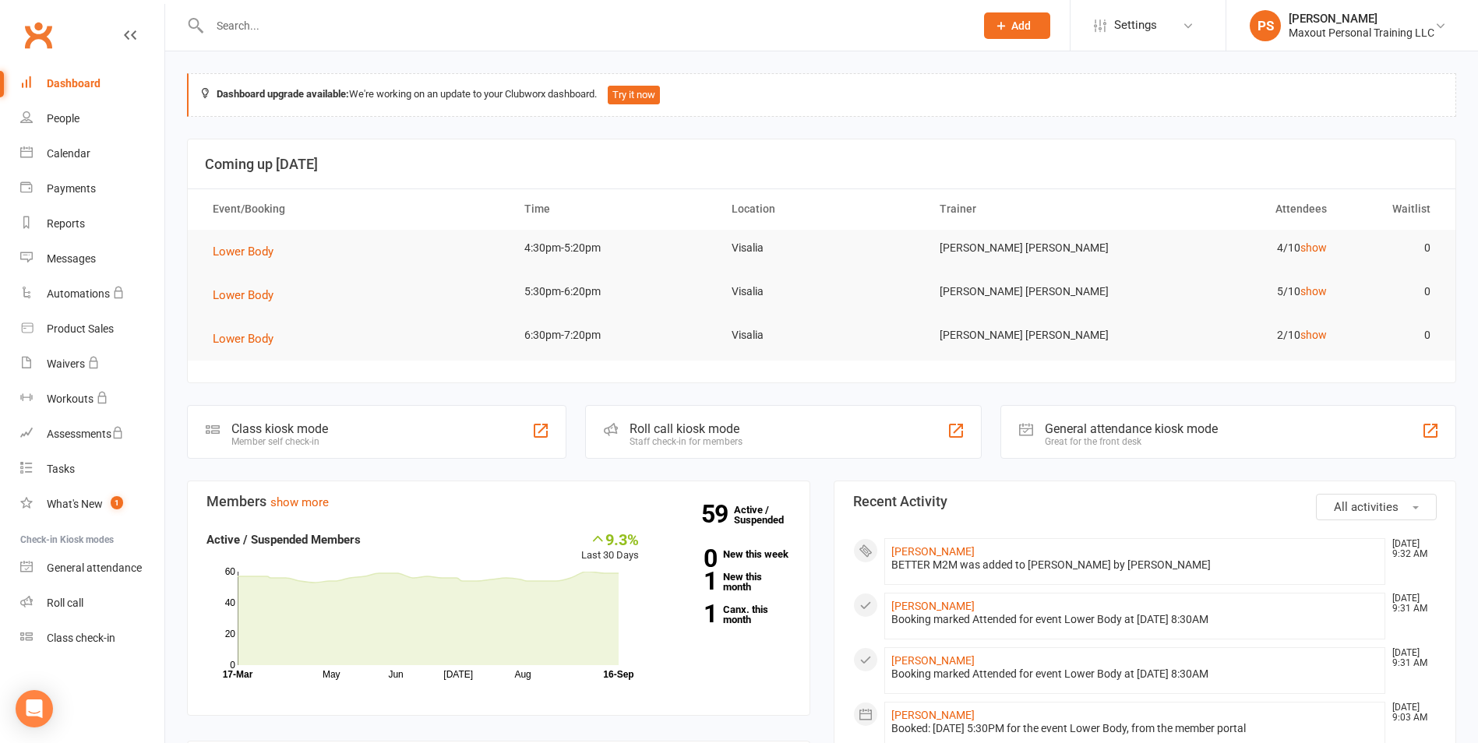
click at [229, 26] on input "text" at bounding box center [584, 26] width 759 height 22
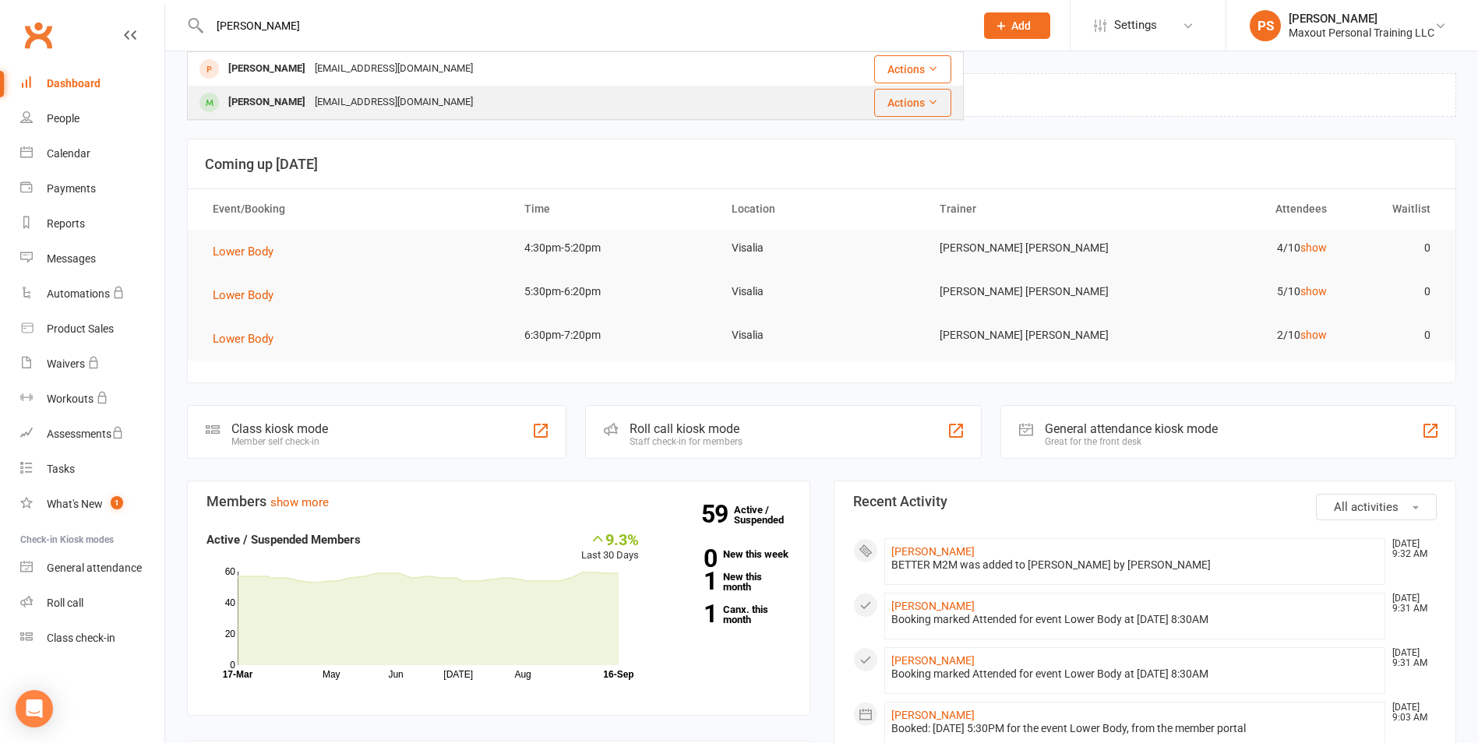
type input "[PERSON_NAME]"
click at [247, 104] on div "[PERSON_NAME]" at bounding box center [267, 102] width 86 height 23
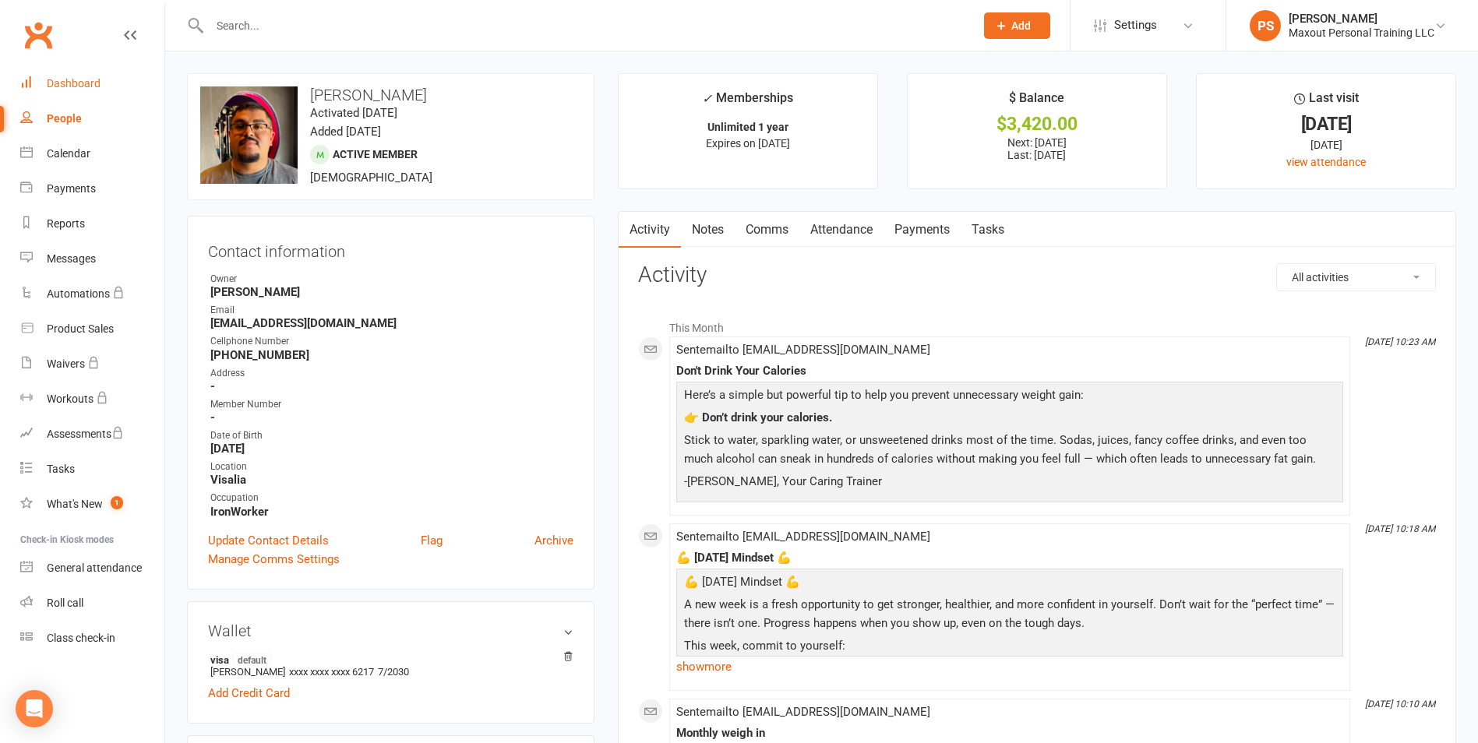
click at [68, 83] on div "Dashboard" at bounding box center [74, 83] width 54 height 12
